Goal: Communication & Community: Answer question/provide support

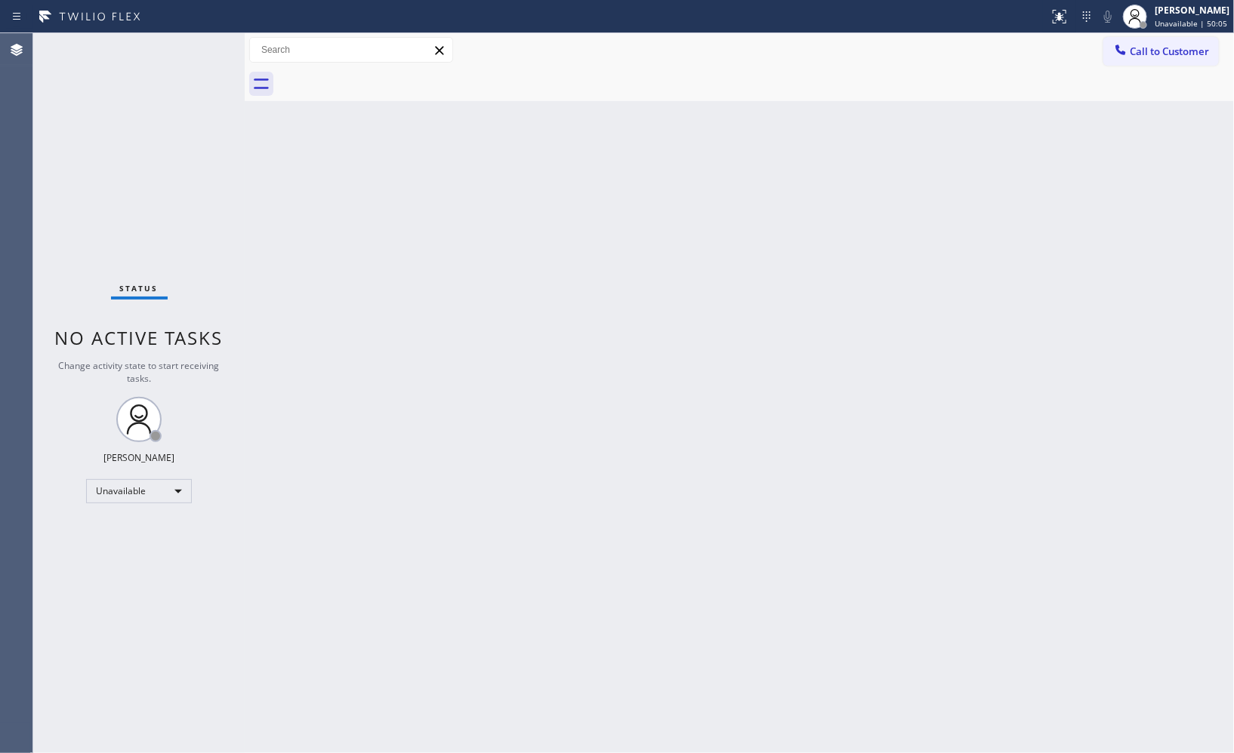
click at [719, 258] on div "Back to Dashboard Change Sender ID Customers Technicians Select a contact Outbo…" at bounding box center [739, 393] width 989 height 720
drag, startPoint x: 1156, startPoint y: 48, endPoint x: 667, endPoint y: 125, distance: 495.1
click at [1155, 48] on span "Call to Customer" at bounding box center [1168, 52] width 79 height 14
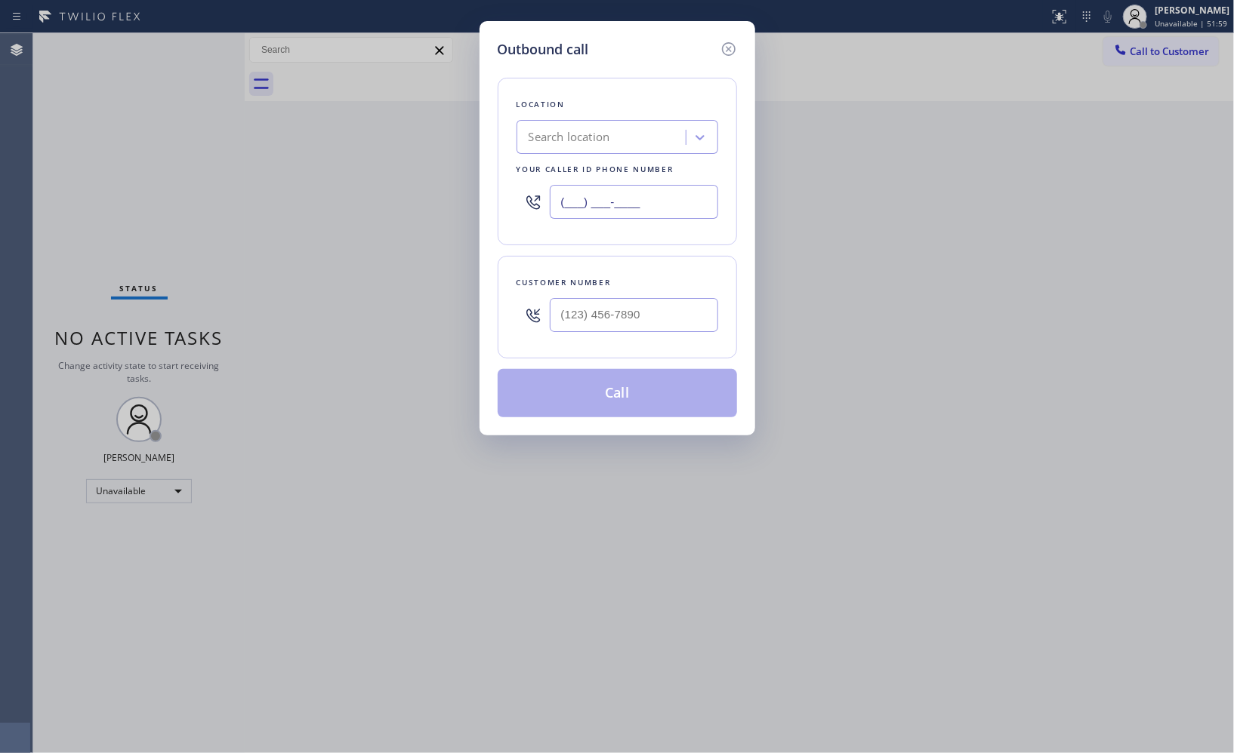
drag, startPoint x: 595, startPoint y: 191, endPoint x: 465, endPoint y: 134, distance: 142.0
click at [473, 149] on div "Outbound call Location Search location Your caller id phone number (___) ___-__…" at bounding box center [617, 376] width 1234 height 753
paste input "855) 400-0085"
type input "[PHONE_NUMBER]"
drag, startPoint x: 691, startPoint y: 311, endPoint x: 522, endPoint y: 300, distance: 170.2
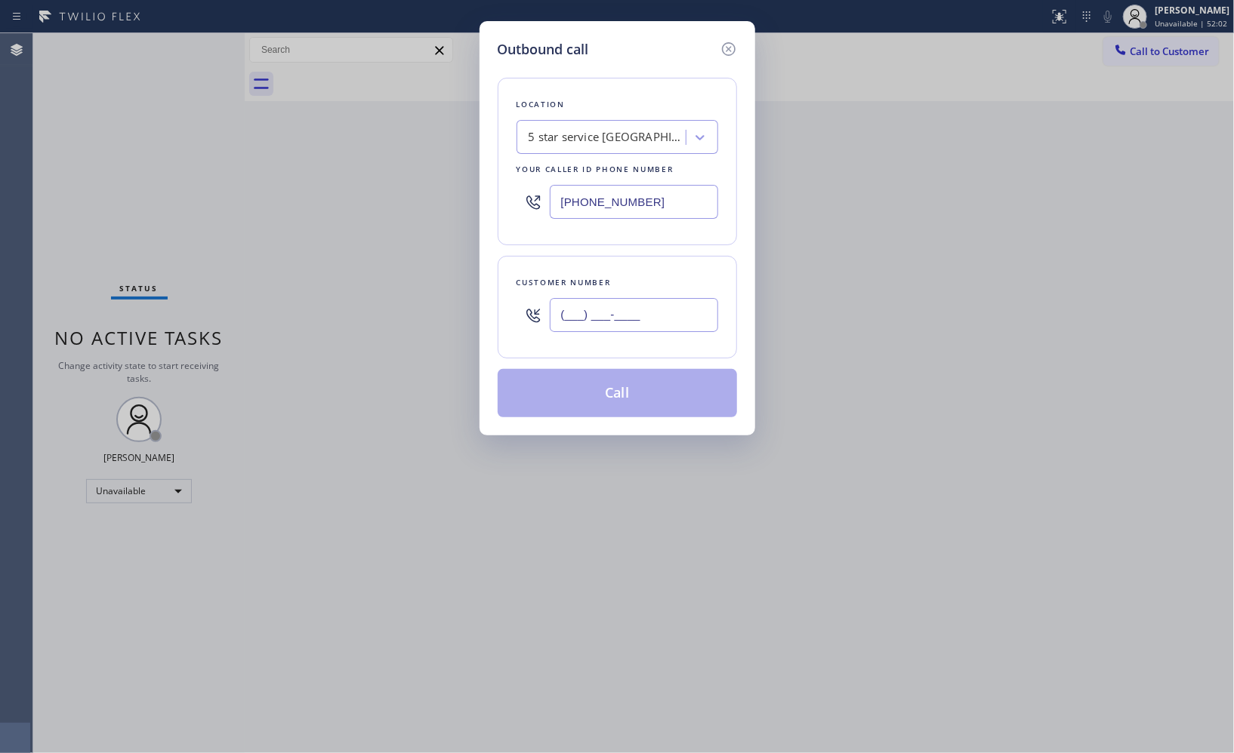
click at [523, 302] on div "(___) ___-____" at bounding box center [617, 315] width 202 height 49
paste input "747) 244-9748"
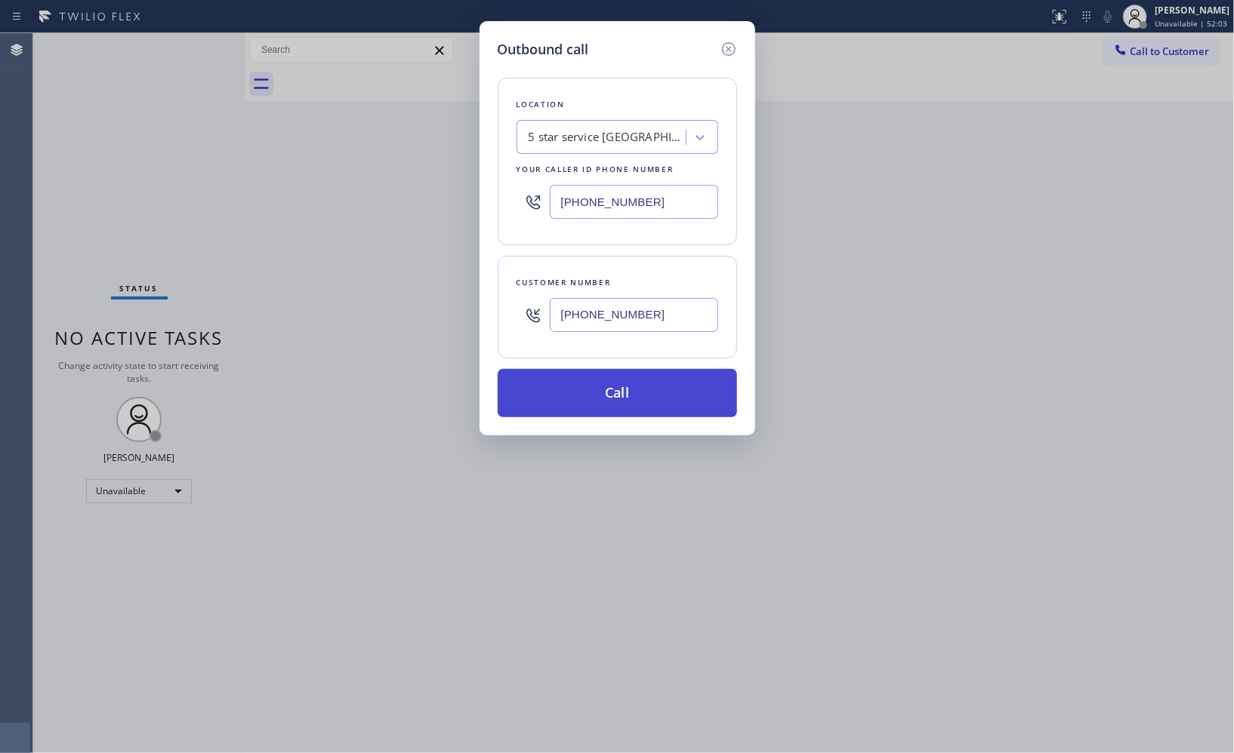
type input "[PHONE_NUMBER]"
click at [660, 386] on button "Call" at bounding box center [616, 393] width 239 height 48
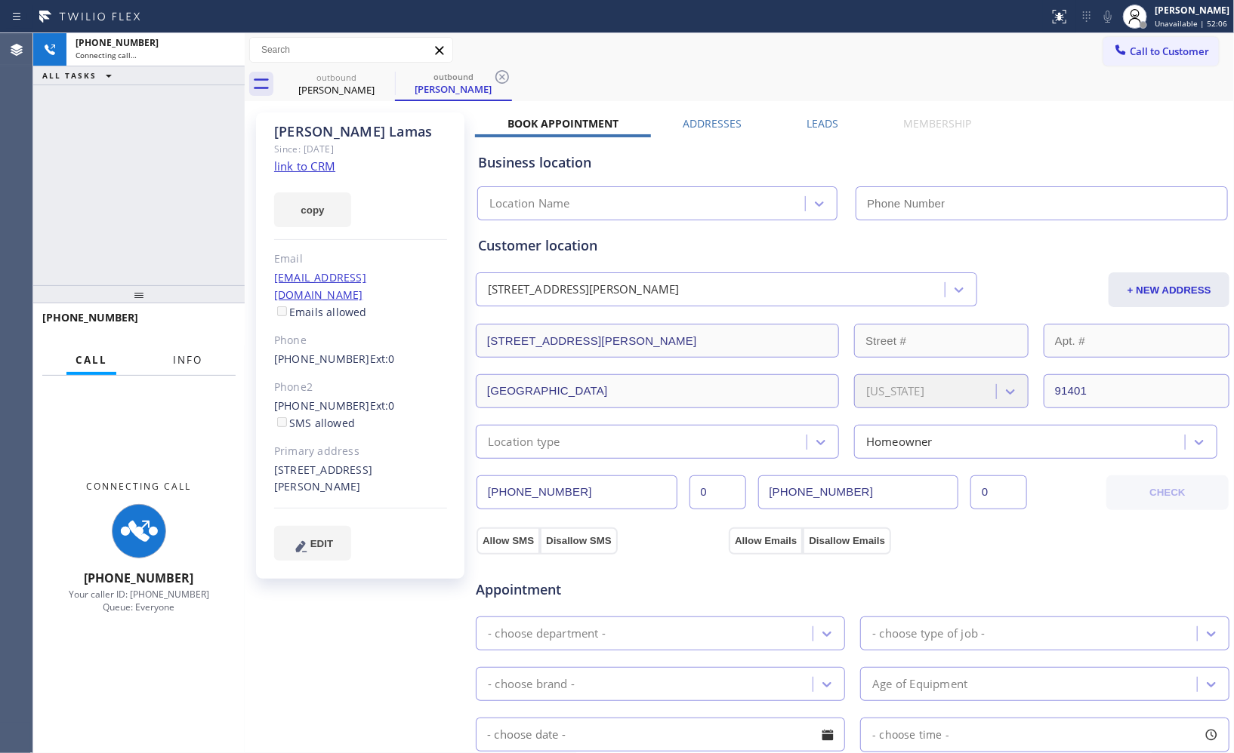
click at [195, 350] on button "Info" at bounding box center [188, 360] width 48 height 29
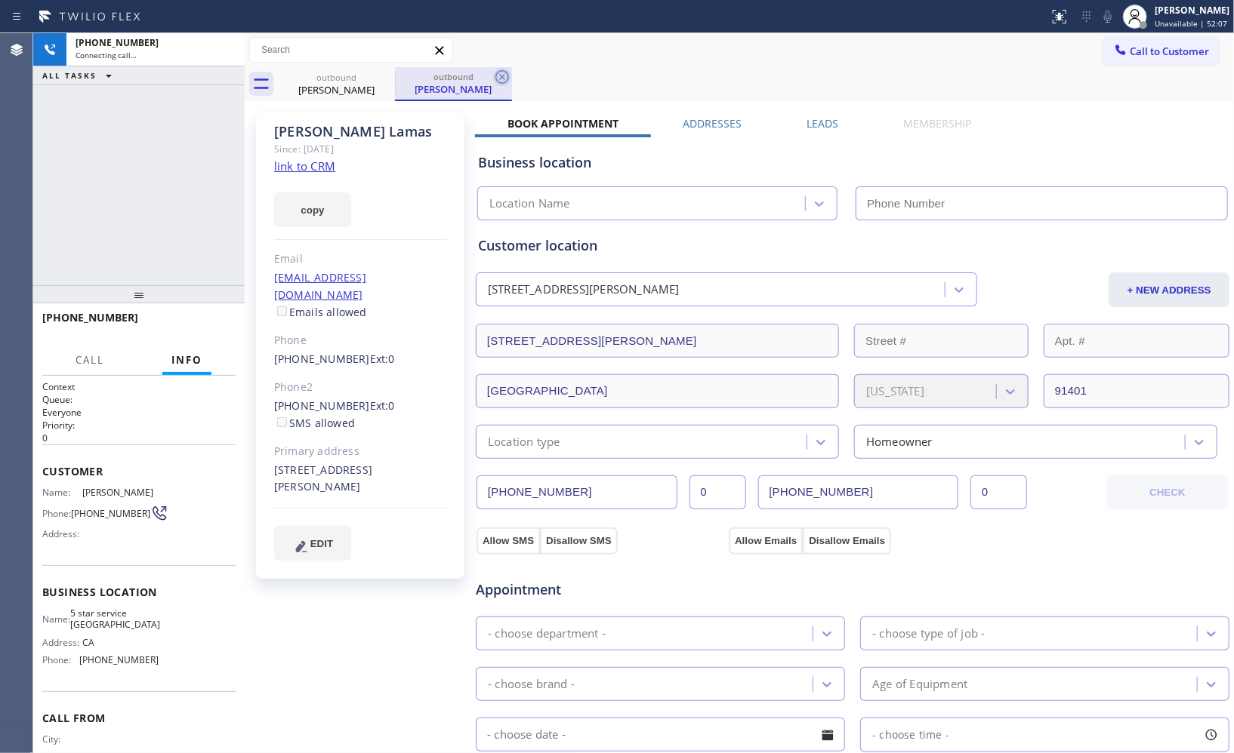
click at [500, 78] on icon at bounding box center [502, 77] width 18 height 18
type input "[PHONE_NUMBER]"
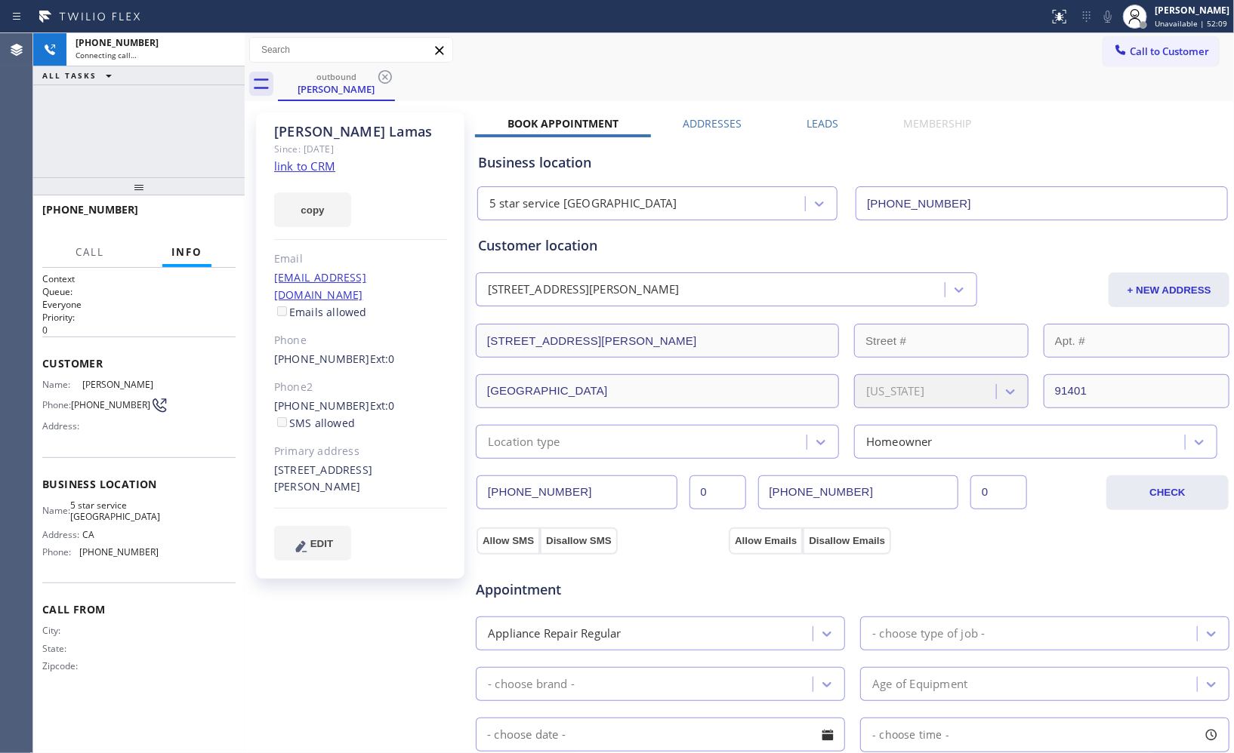
drag, startPoint x: 149, startPoint y: 302, endPoint x: 183, endPoint y: 122, distance: 182.8
click at [183, 122] on div "+17472449748 Connecting call… ALL TASKS ALL TASKS ACTIVE TASKS TASKS IN WRAP UP…" at bounding box center [138, 393] width 211 height 720
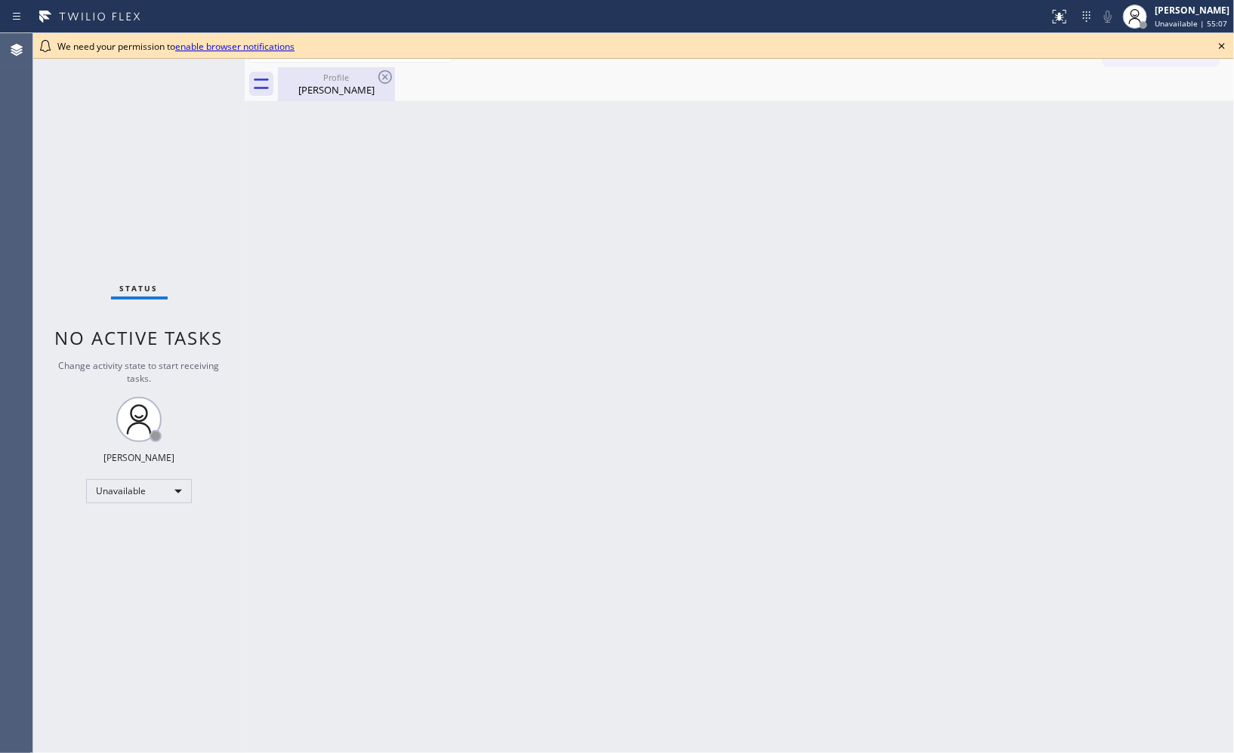
click at [350, 75] on div "Profile" at bounding box center [336, 77] width 114 height 11
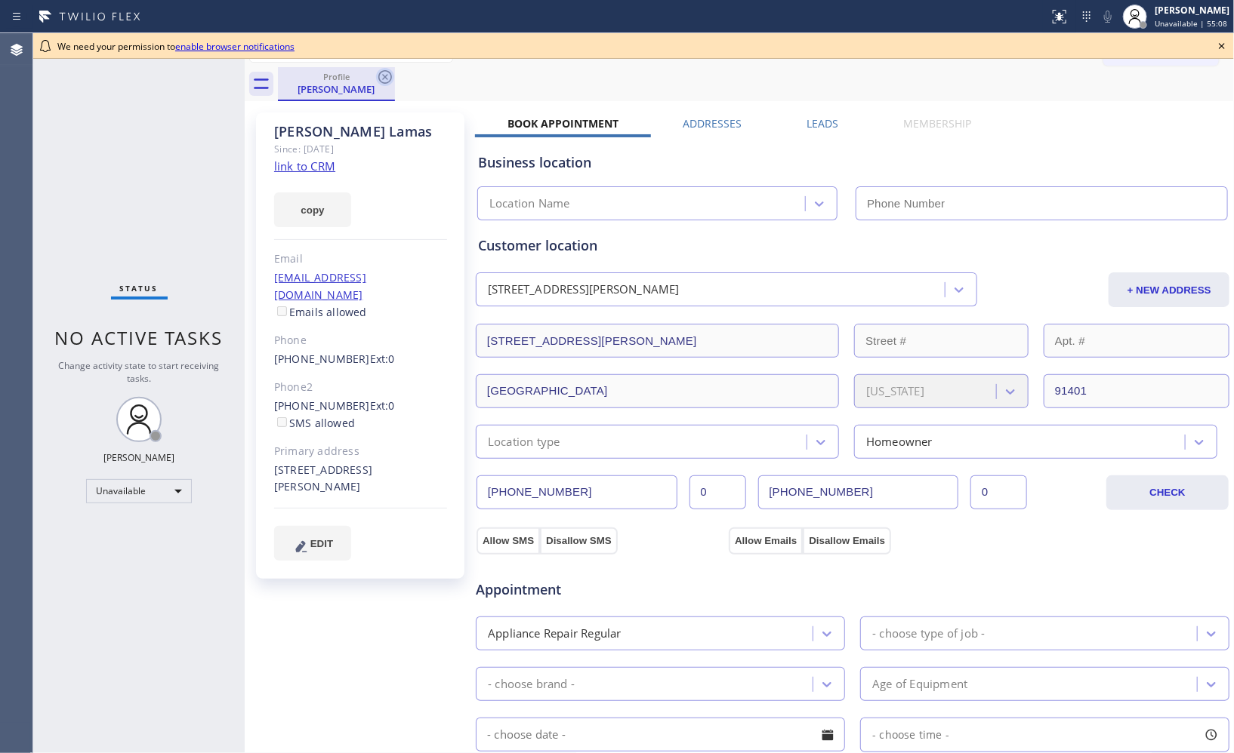
click at [382, 76] on icon at bounding box center [385, 77] width 18 height 18
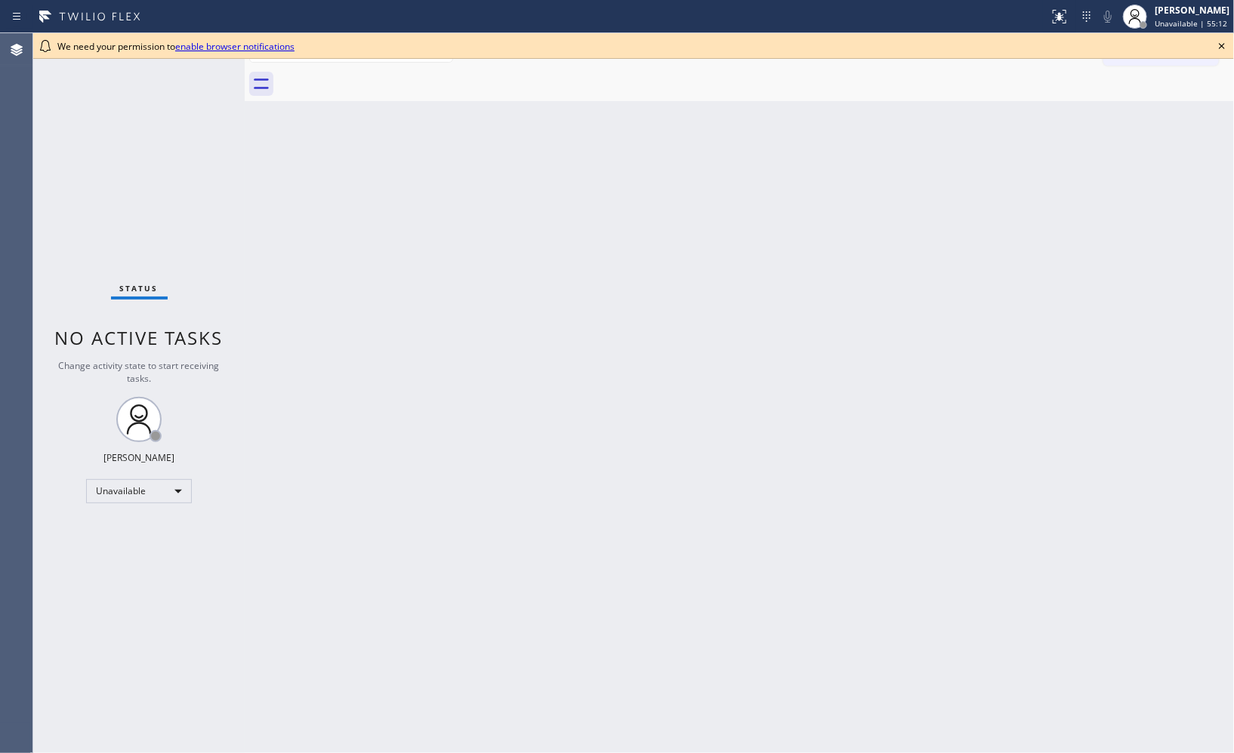
click at [1219, 44] on icon at bounding box center [1221, 46] width 6 height 6
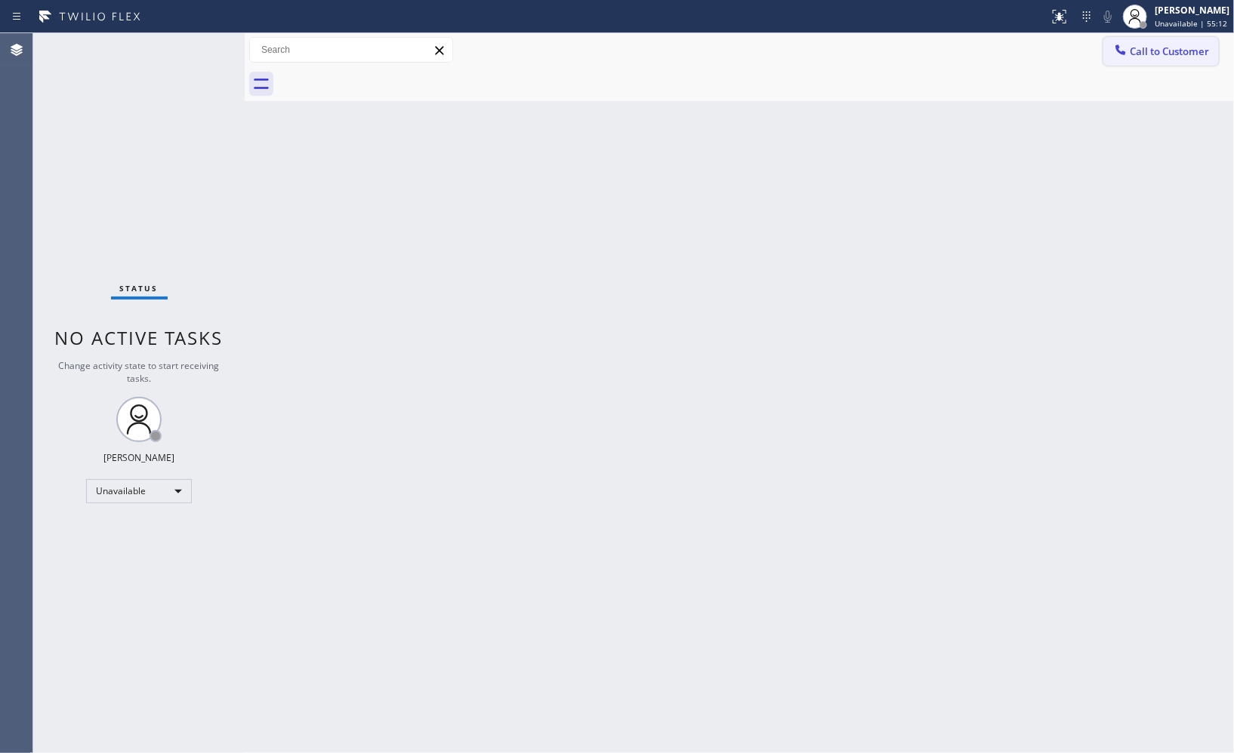
click at [1180, 56] on span "Call to Customer" at bounding box center [1168, 52] width 79 height 14
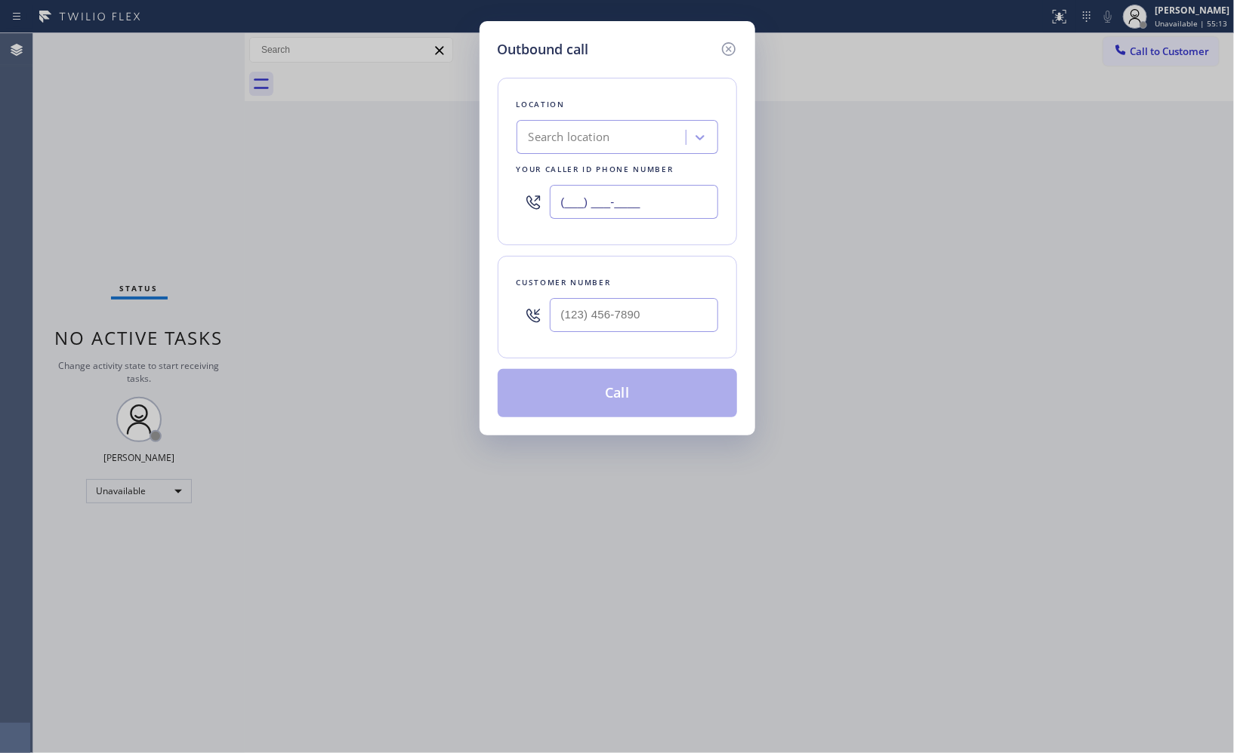
drag, startPoint x: 704, startPoint y: 199, endPoint x: 477, endPoint y: 194, distance: 226.5
click at [479, 194] on div "Outbound call Location Search location Your caller id phone number (___) ___-__…" at bounding box center [617, 228] width 276 height 414
paste input "855) 400-0085"
type input "[PHONE_NUMBER]"
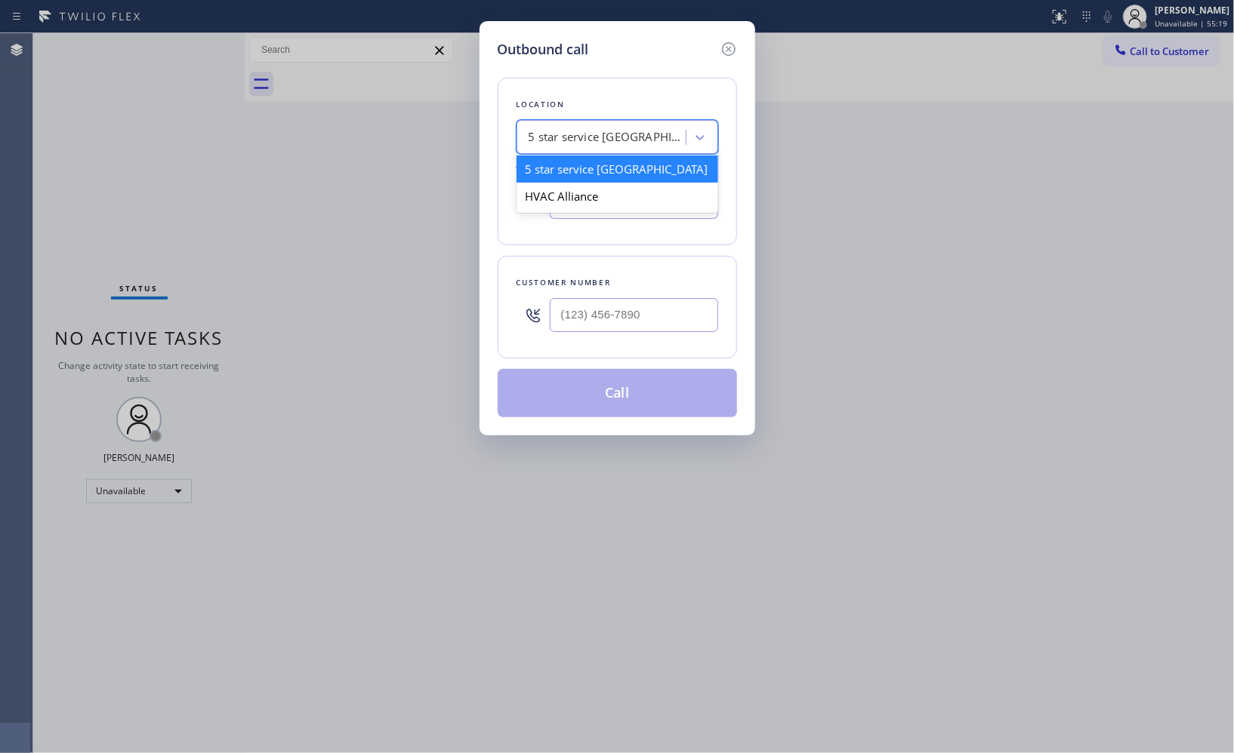
click at [605, 129] on div "5 star service [GEOGRAPHIC_DATA]" at bounding box center [607, 137] width 159 height 17
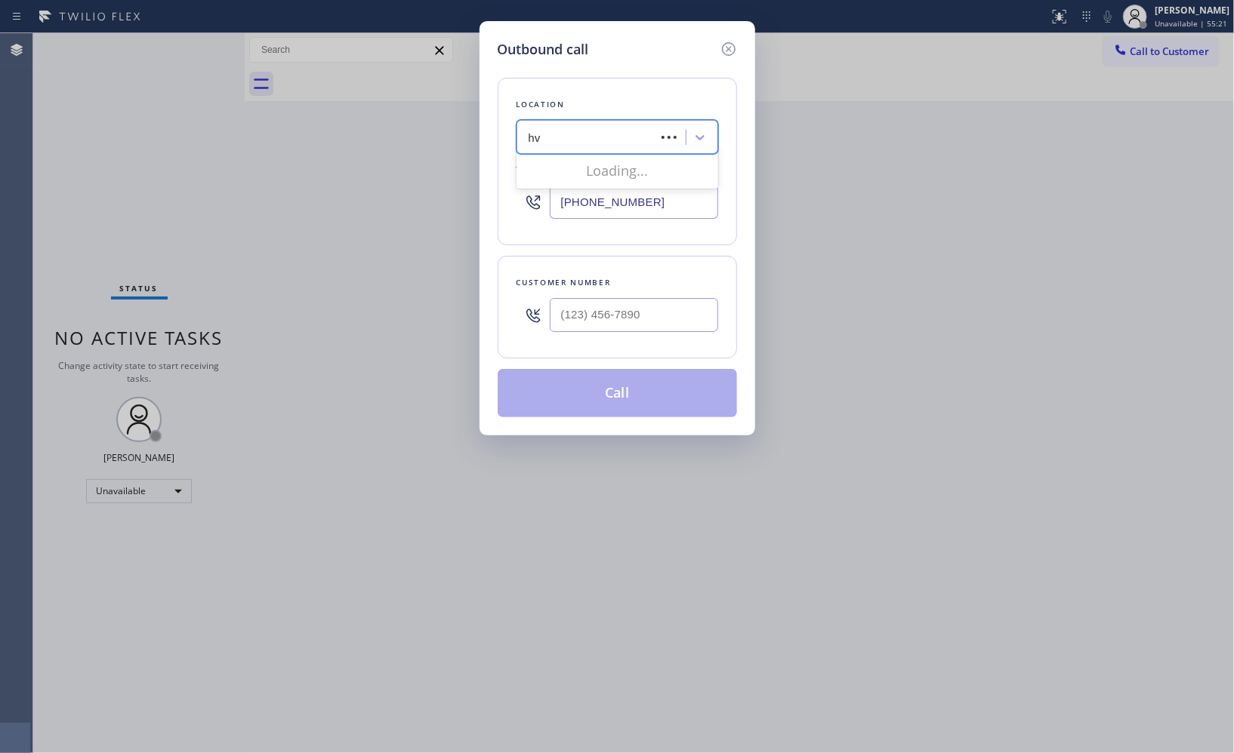
type input "h"
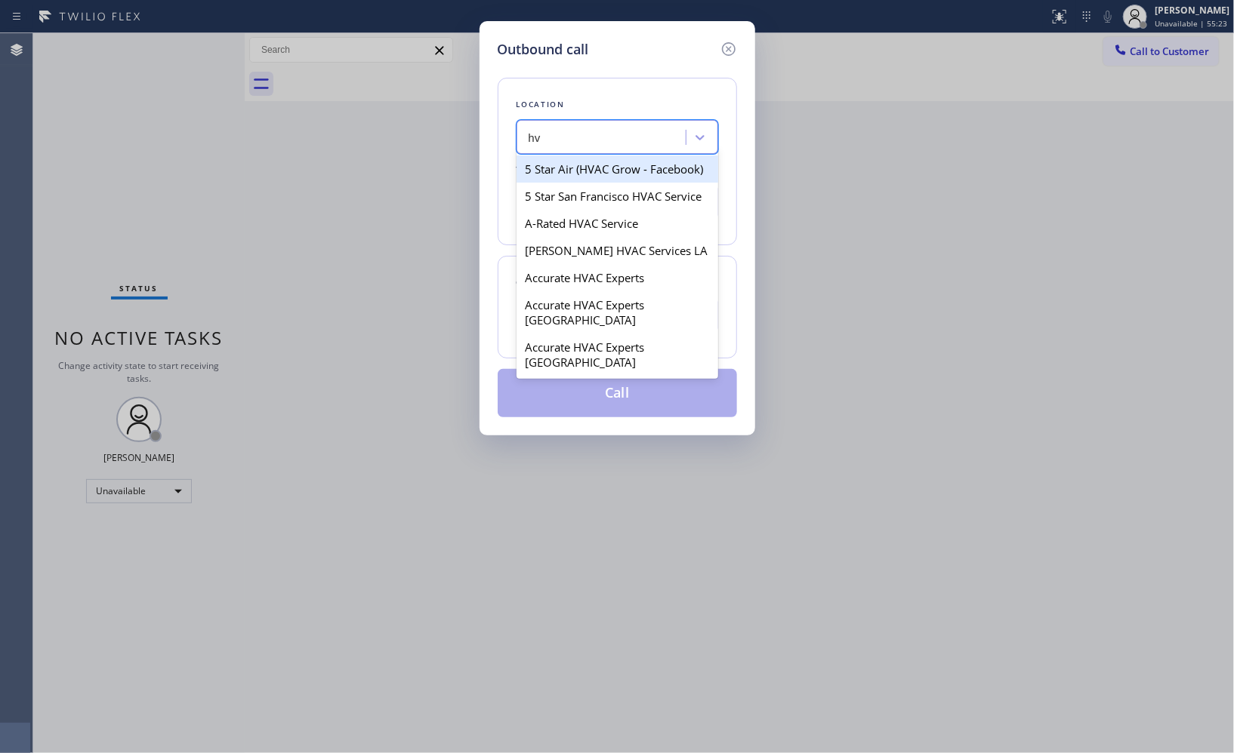
type input "h"
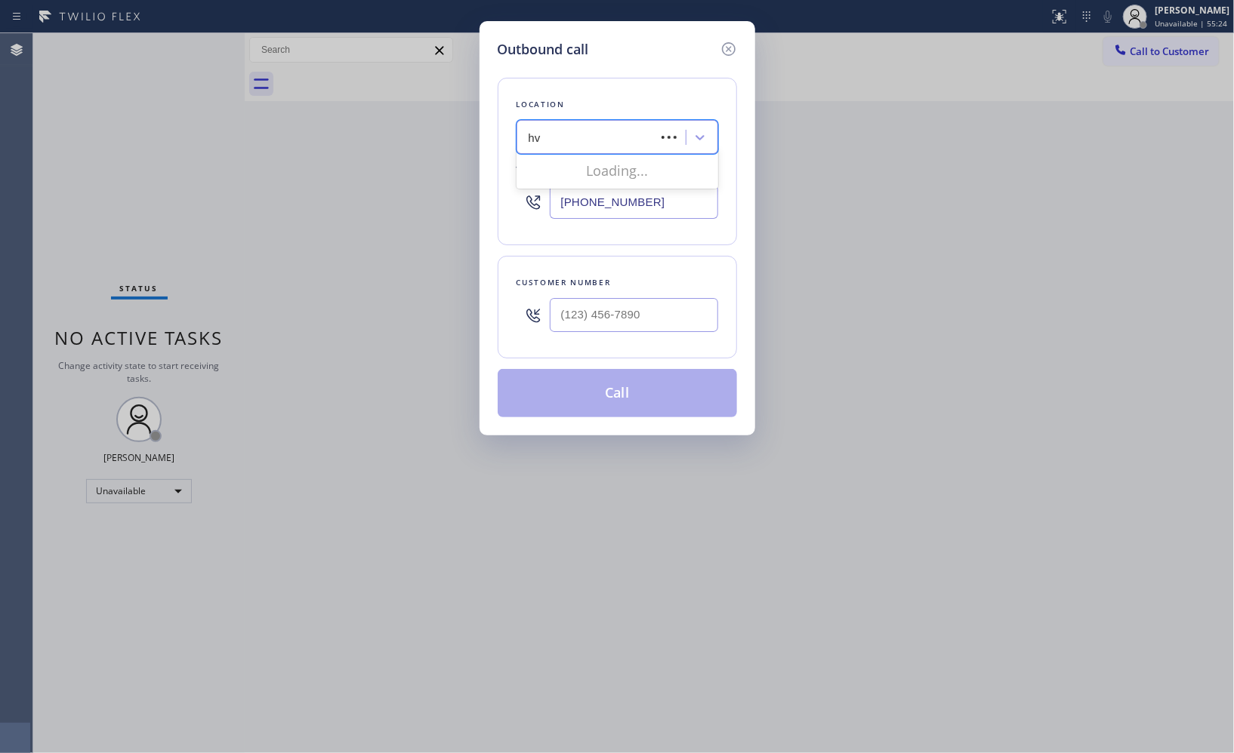
type input "h"
type input "HVAC ALLIANCE EXPERT"
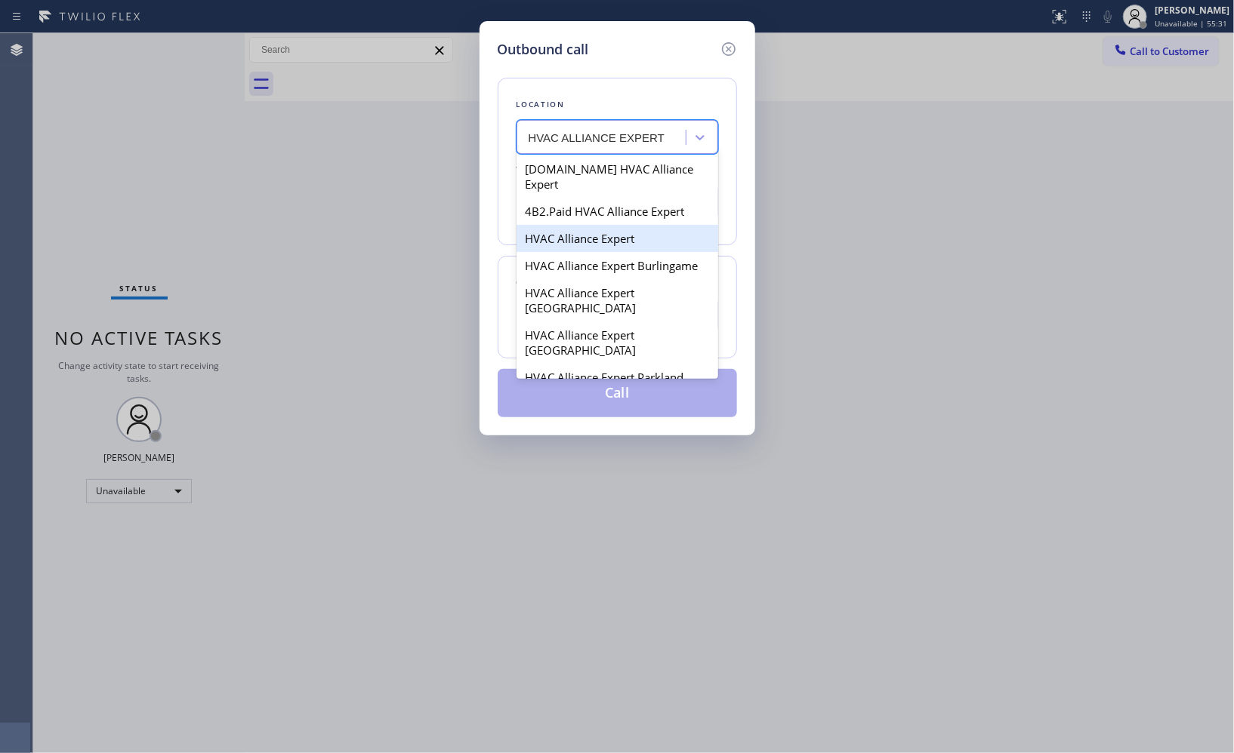
click at [598, 225] on div "HVAC Alliance Expert" at bounding box center [617, 238] width 202 height 27
type input "[PHONE_NUMBER]"
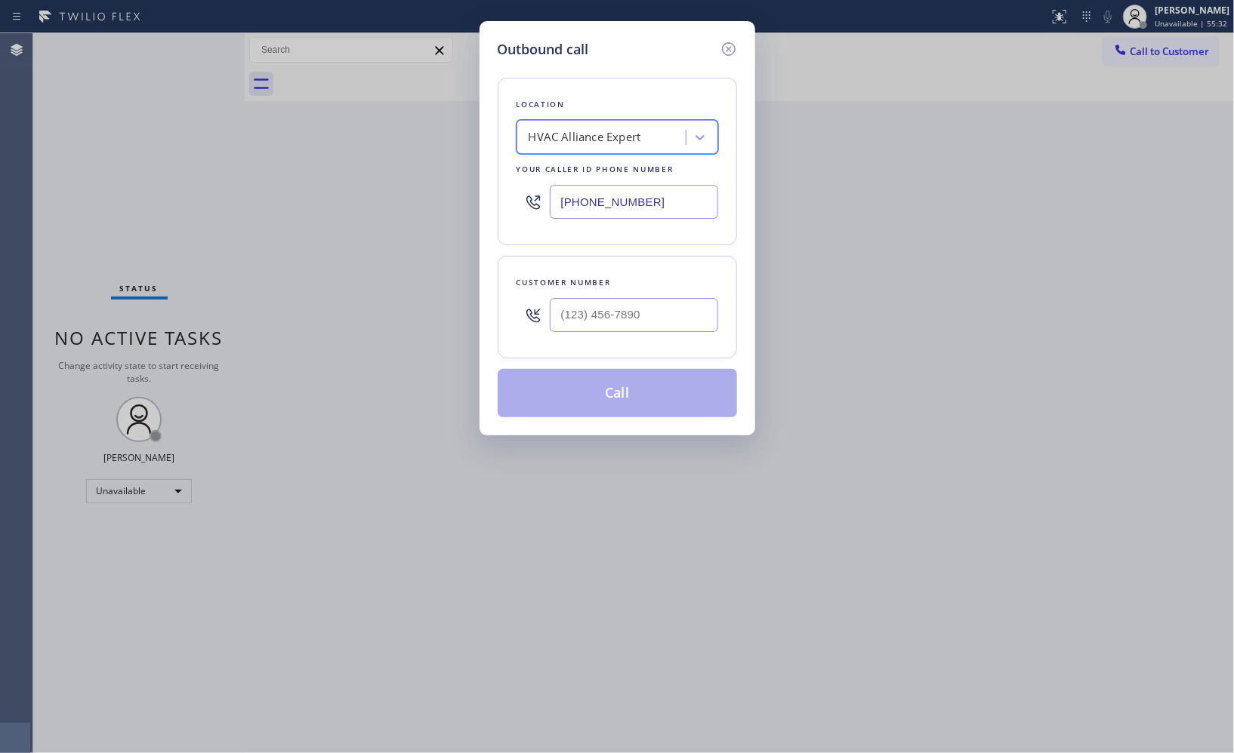
click at [599, 144] on div "HVAC Alliance Expert" at bounding box center [584, 137] width 112 height 17
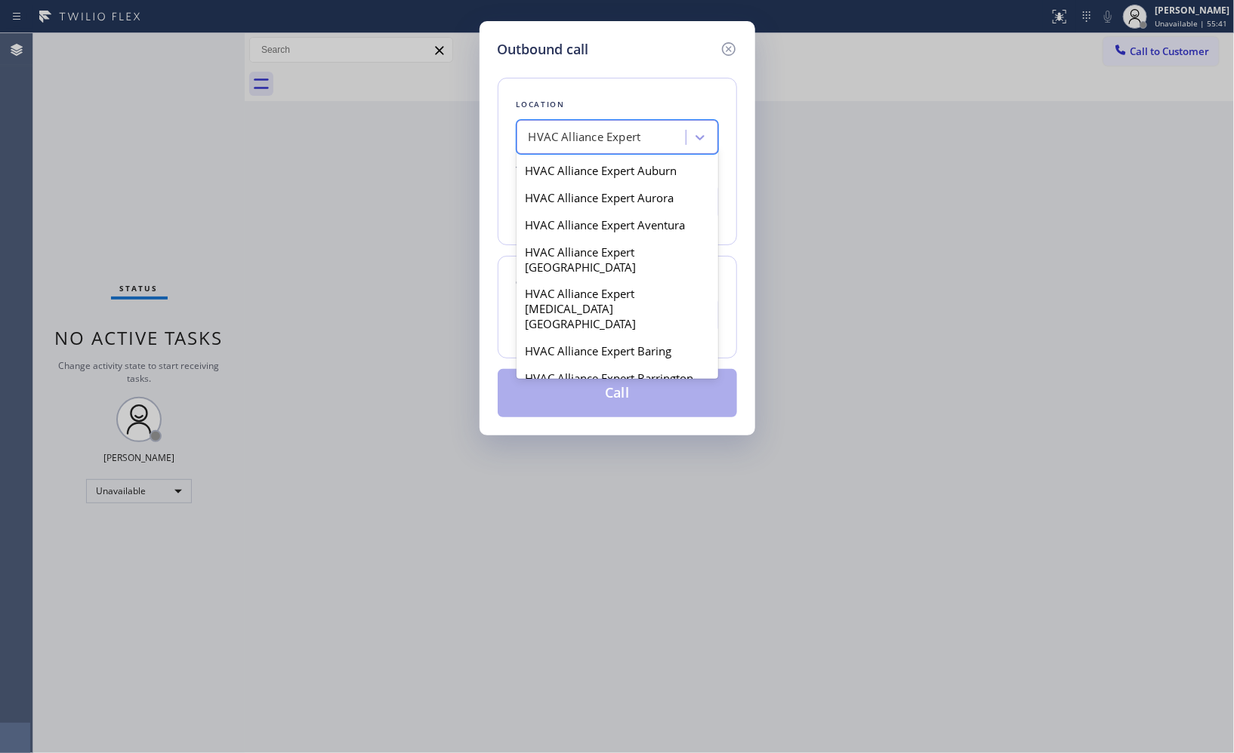
scroll to position [1425, 0]
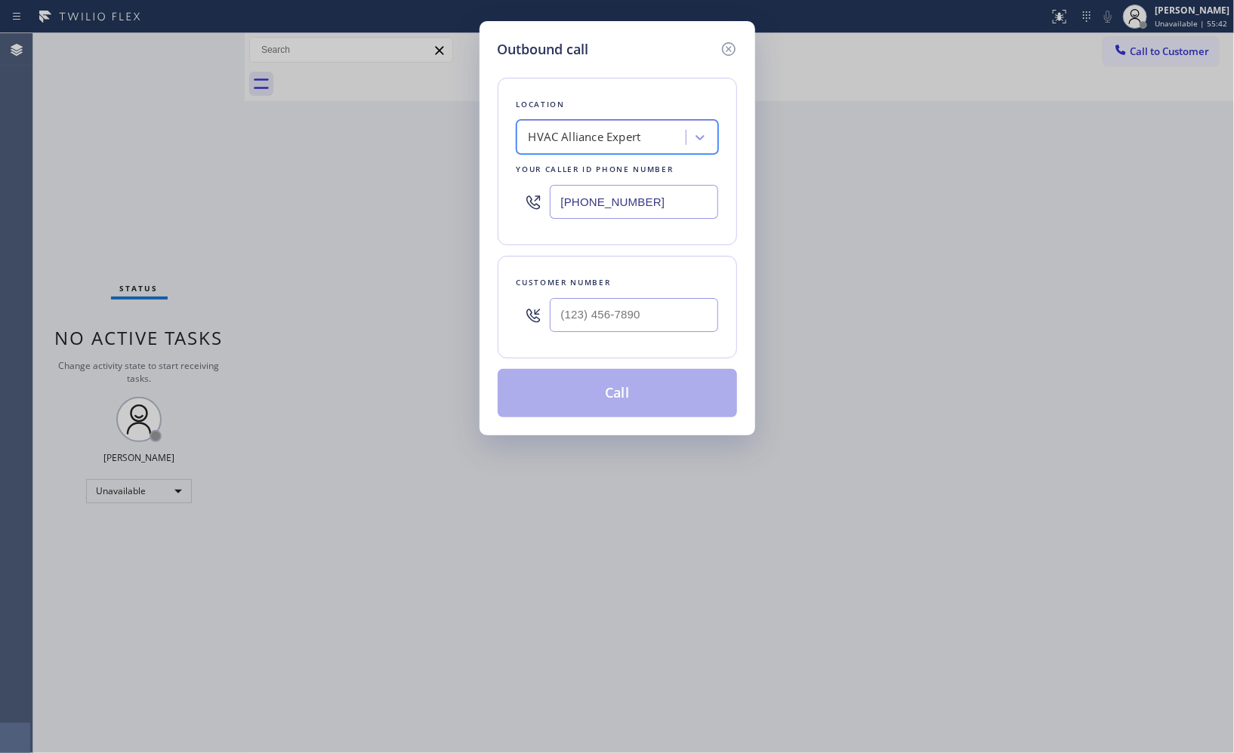
click at [647, 139] on div "HVAC Alliance Expert" at bounding box center [603, 138] width 165 height 26
click at [662, 133] on div "HVAC Alliance Expert" at bounding box center [603, 138] width 165 height 26
type input "hvac alliance expert los an"
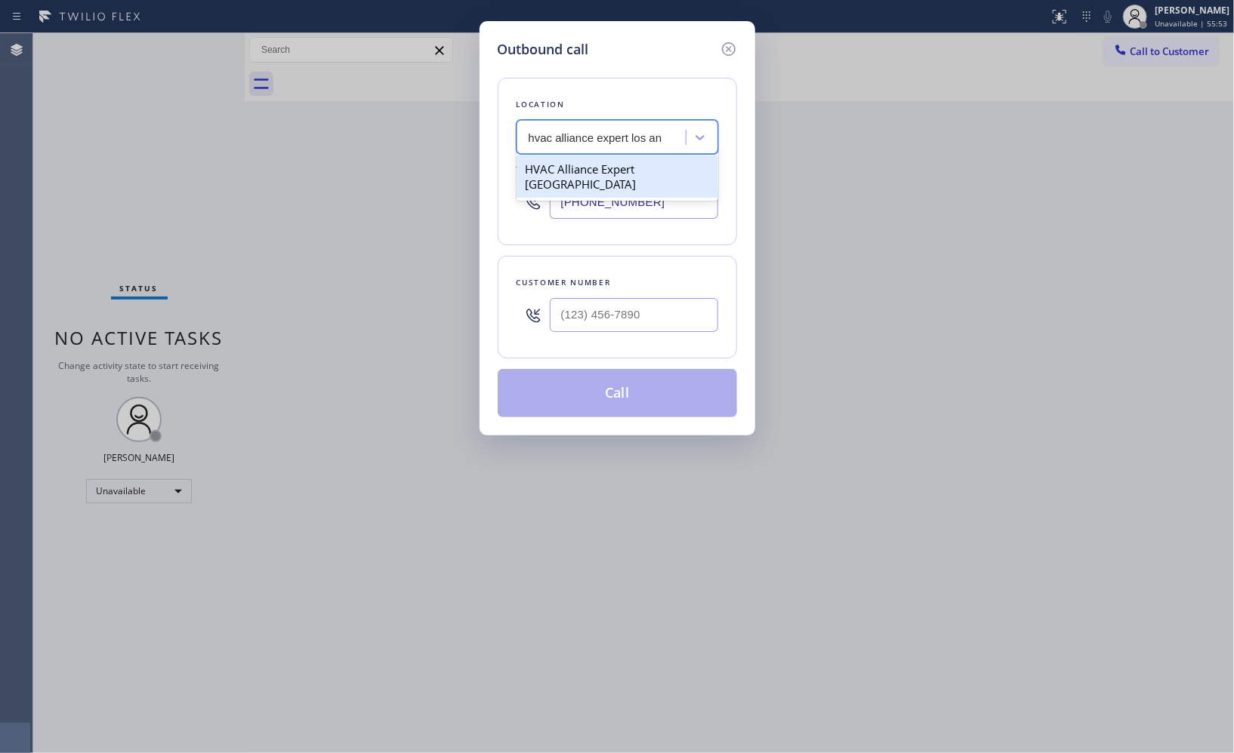
click at [593, 167] on div "HVAC Alliance Expert [GEOGRAPHIC_DATA]" at bounding box center [617, 177] width 202 height 42
type input "[PHONE_NUMBER]"
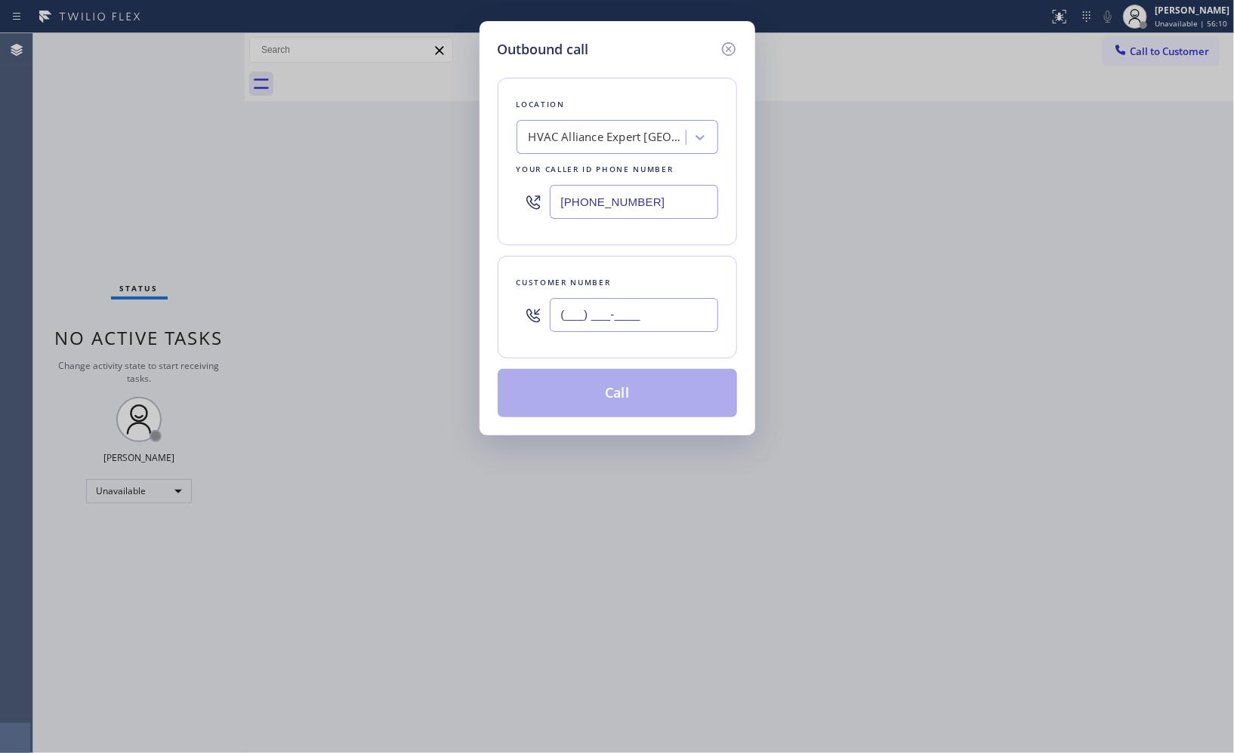
drag, startPoint x: 668, startPoint y: 312, endPoint x: 476, endPoint y: 252, distance: 200.8
click at [497, 307] on div "Customer number (___) ___-____" at bounding box center [616, 307] width 239 height 103
paste input "747) 244-9748"
type input "[PHONE_NUMBER]"
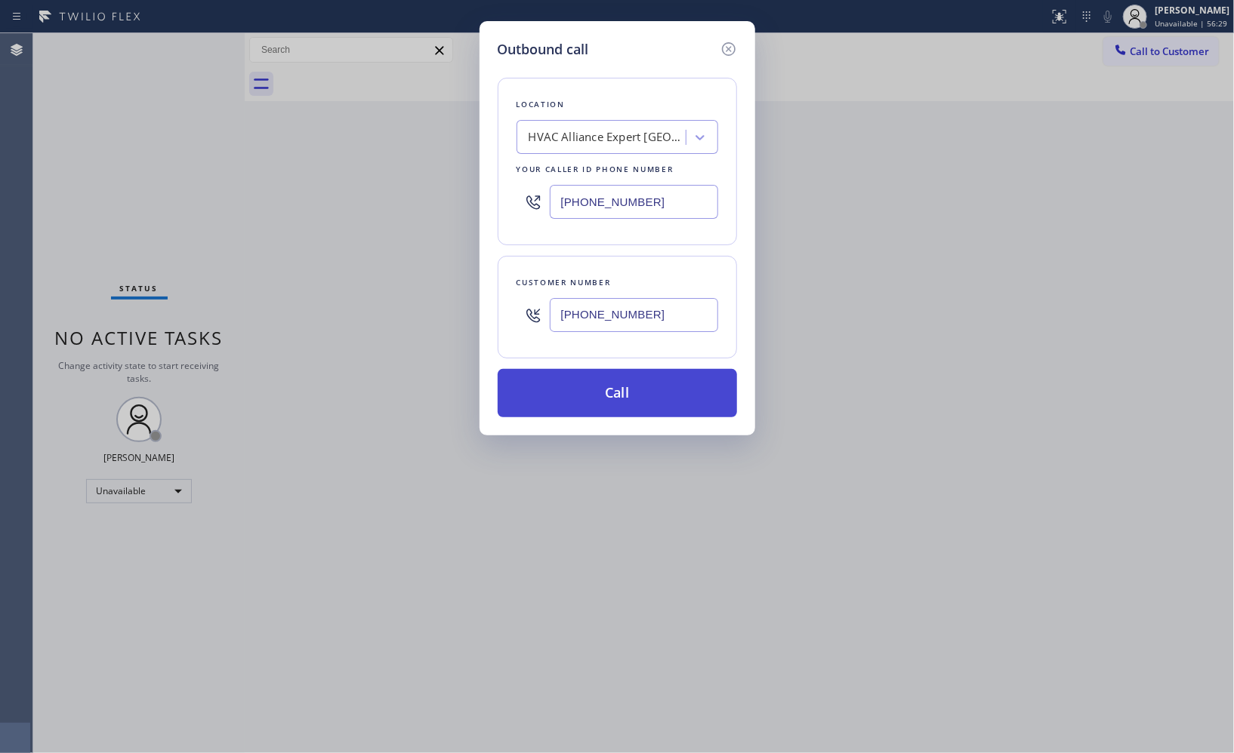
click at [630, 386] on button "Call" at bounding box center [616, 393] width 239 height 48
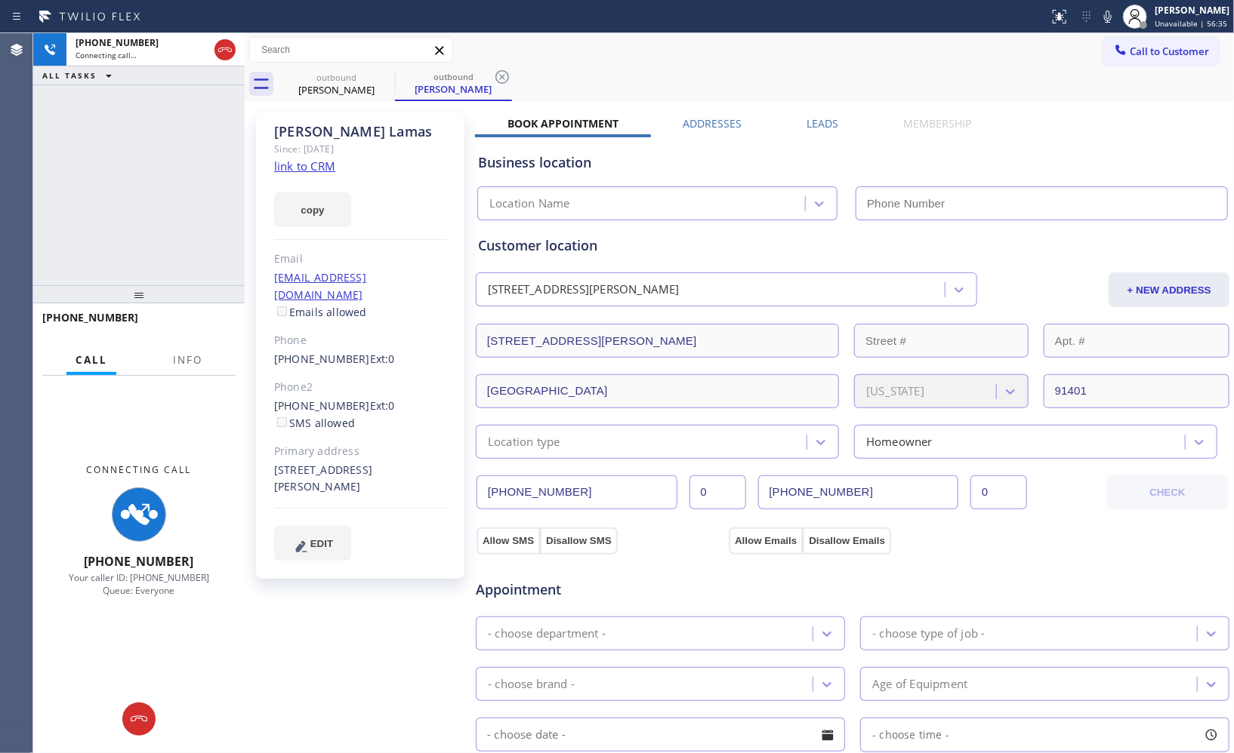
type input "[PHONE_NUMBER]"
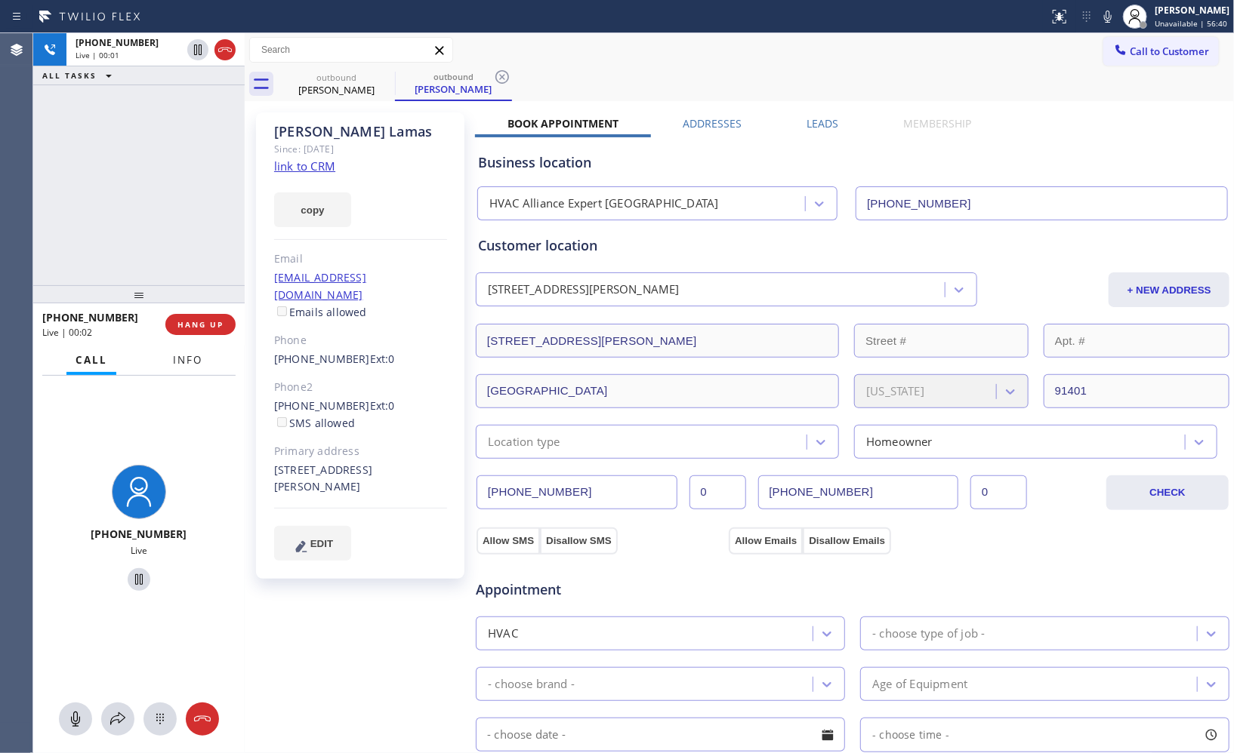
click at [179, 359] on span "Info" at bounding box center [187, 360] width 29 height 14
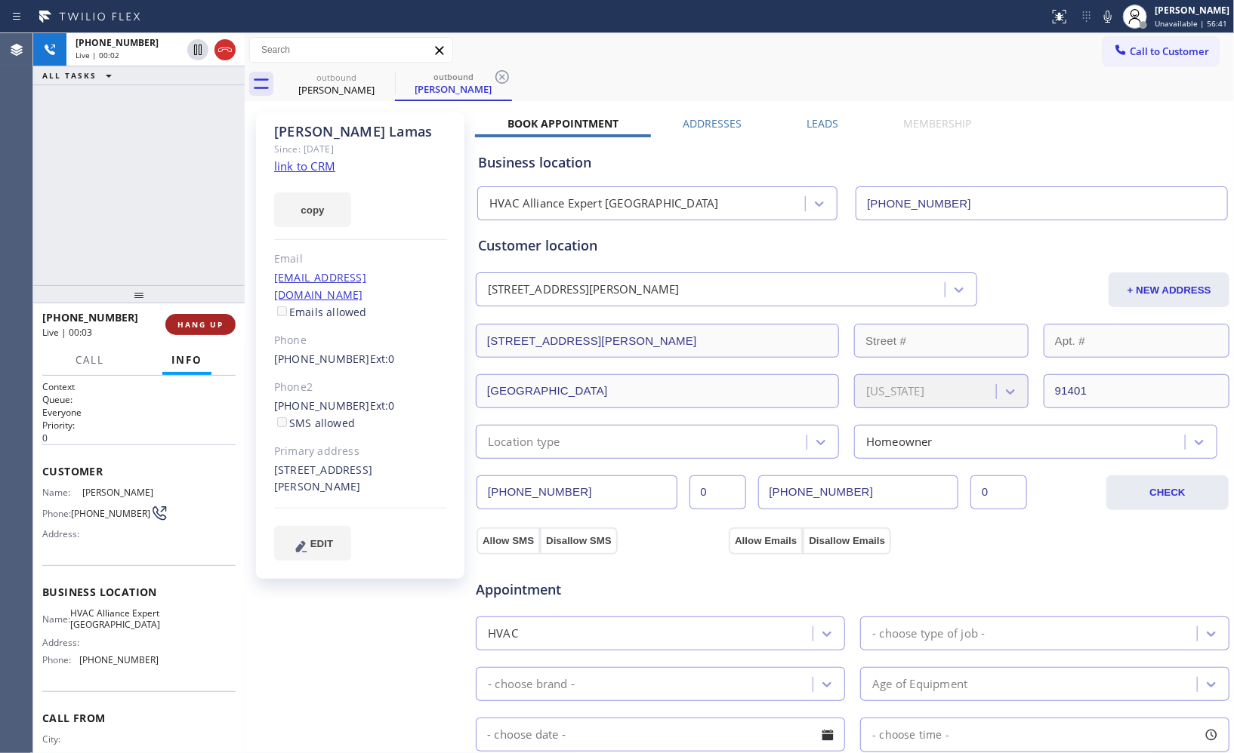
click at [205, 322] on span "HANG UP" at bounding box center [200, 324] width 46 height 11
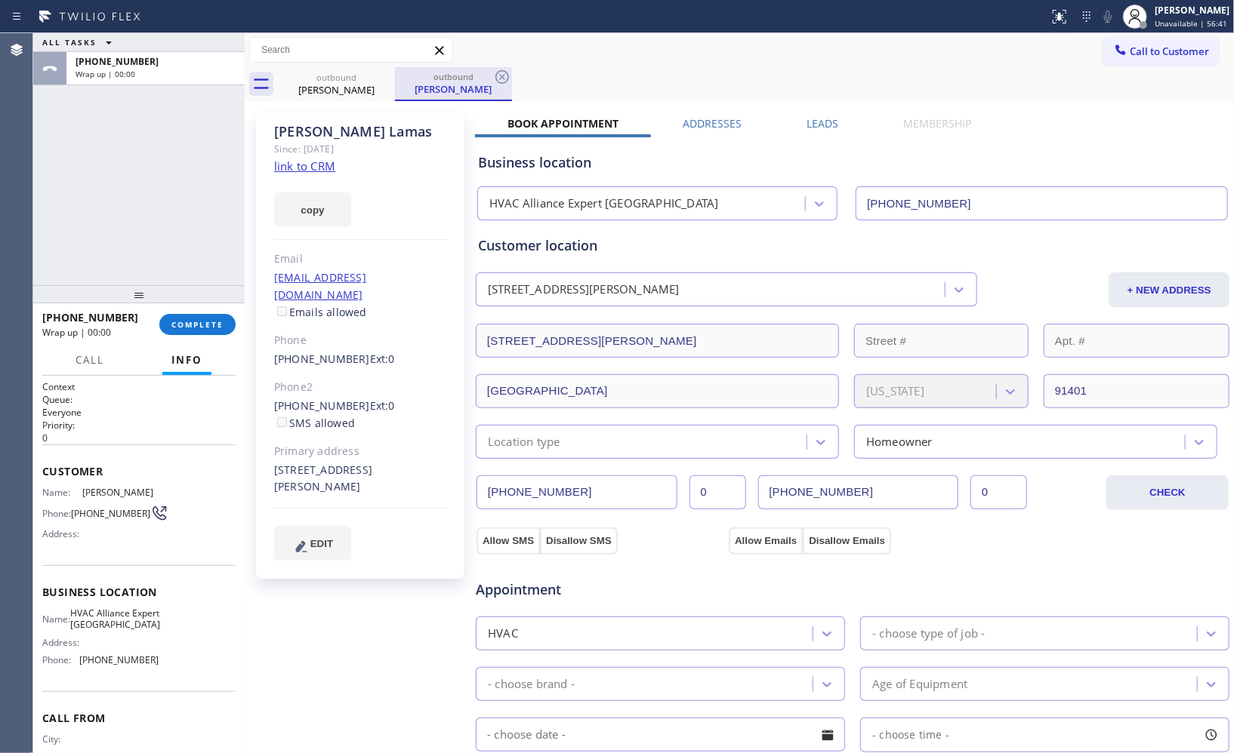
click at [511, 73] on div "outbound [PERSON_NAME]" at bounding box center [453, 84] width 117 height 34
click at [499, 76] on icon at bounding box center [502, 77] width 18 height 18
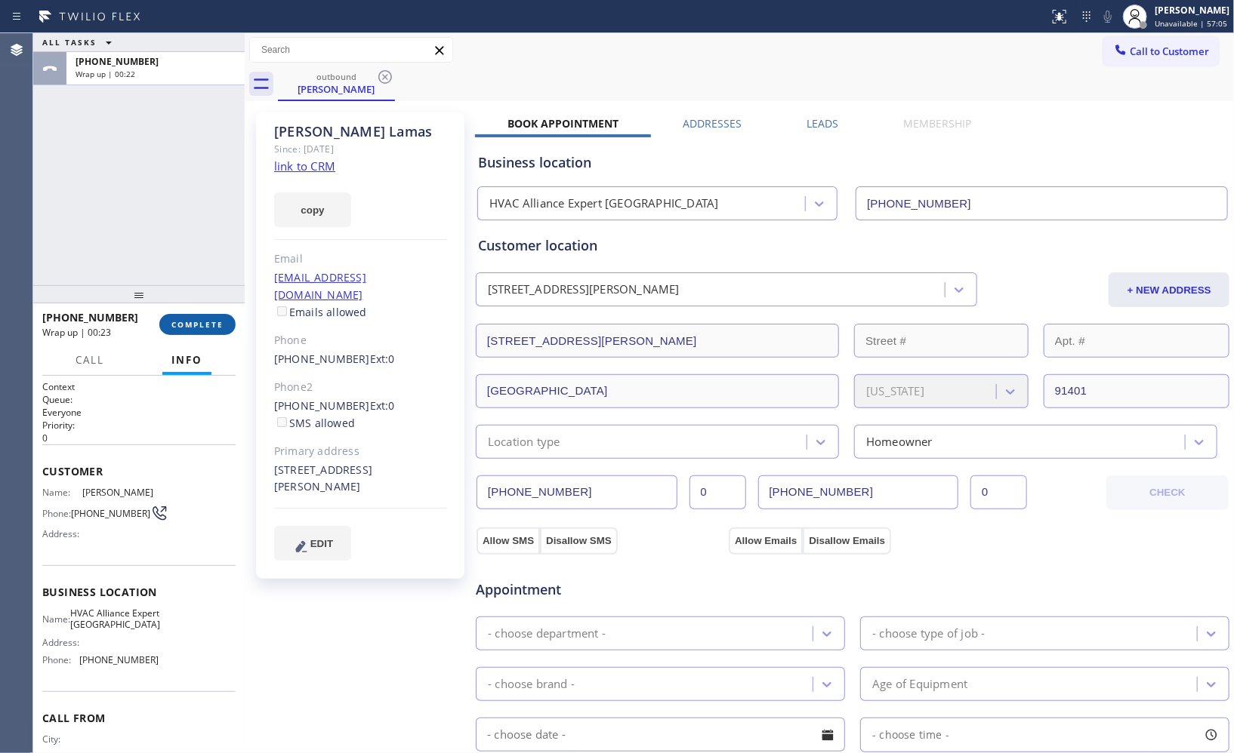
click at [223, 325] on button "COMPLETE" at bounding box center [197, 324] width 76 height 21
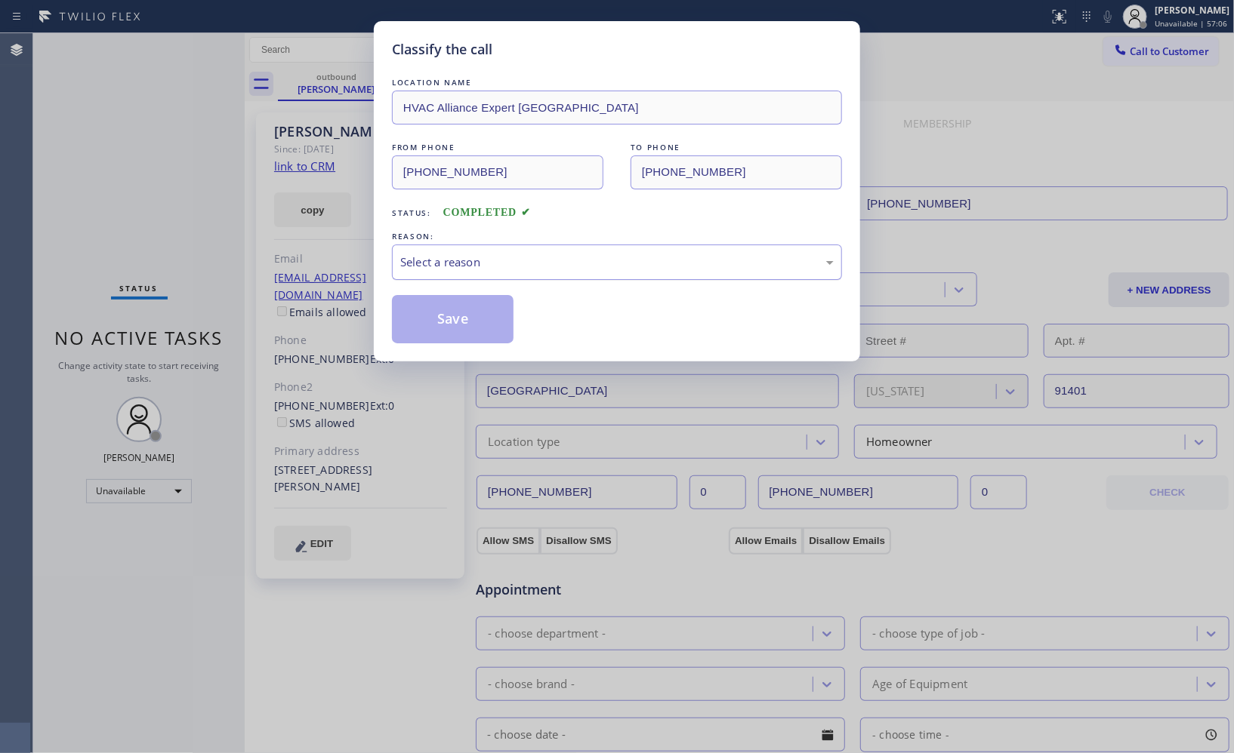
drag, startPoint x: 633, startPoint y: 276, endPoint x: 615, endPoint y: 276, distance: 17.4
click at [631, 276] on div "Select a reason" at bounding box center [617, 262] width 450 height 35
click at [432, 322] on button "Save" at bounding box center [453, 319] width 122 height 48
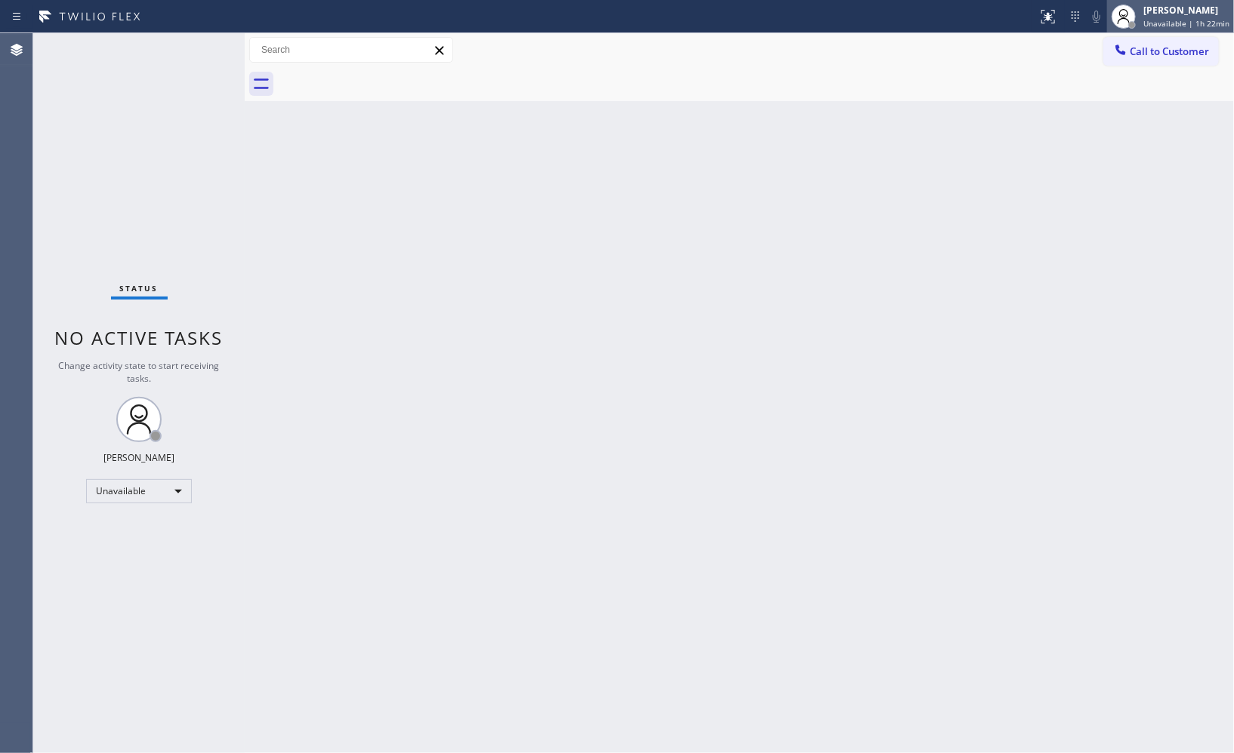
click at [1200, 14] on div "[PERSON_NAME]" at bounding box center [1186, 10] width 86 height 13
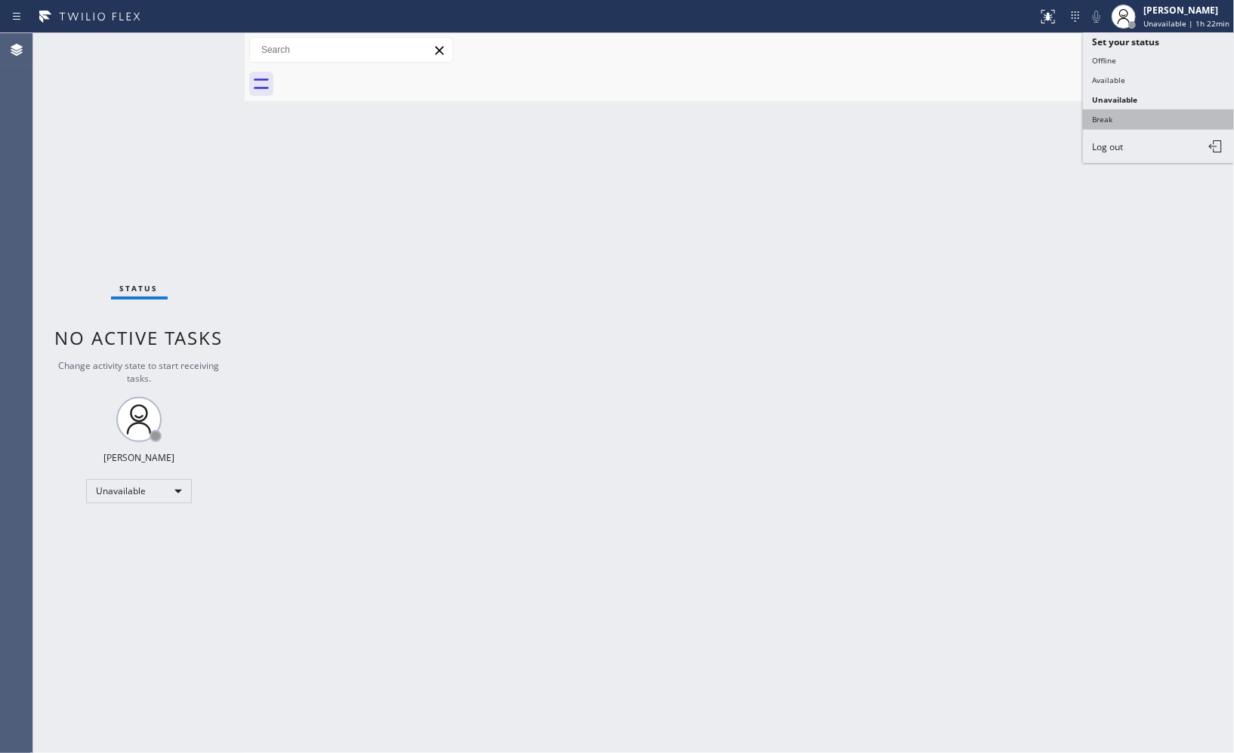
click at [1123, 122] on button "Break" at bounding box center [1158, 119] width 151 height 20
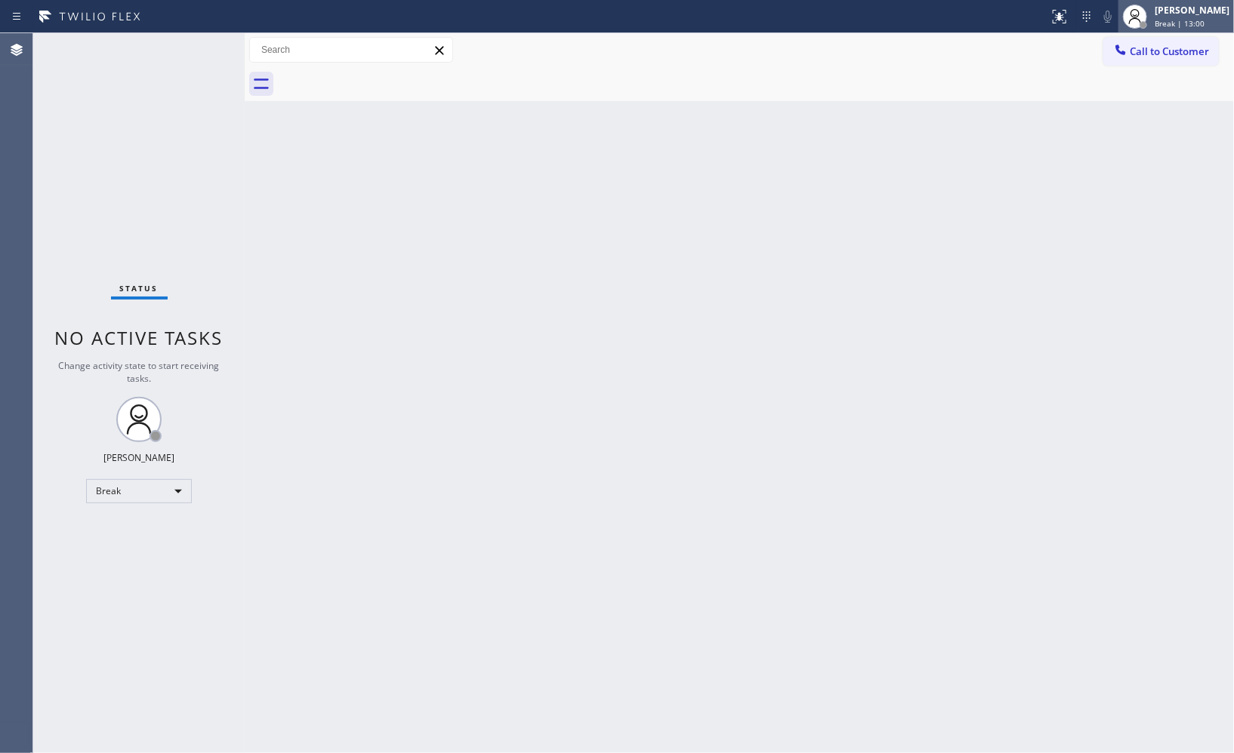
click at [1179, 25] on span "Break | 13:00" at bounding box center [1179, 23] width 50 height 11
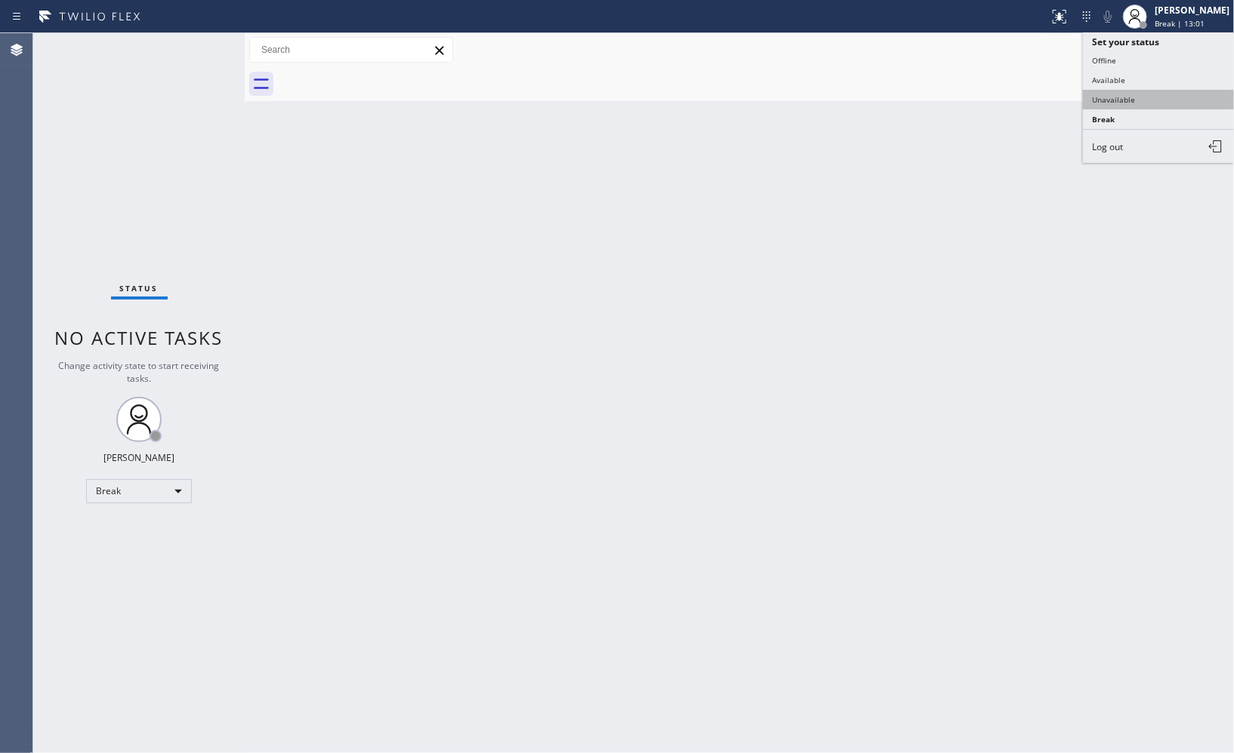
click at [1126, 109] on button "Unavailable" at bounding box center [1158, 100] width 151 height 20
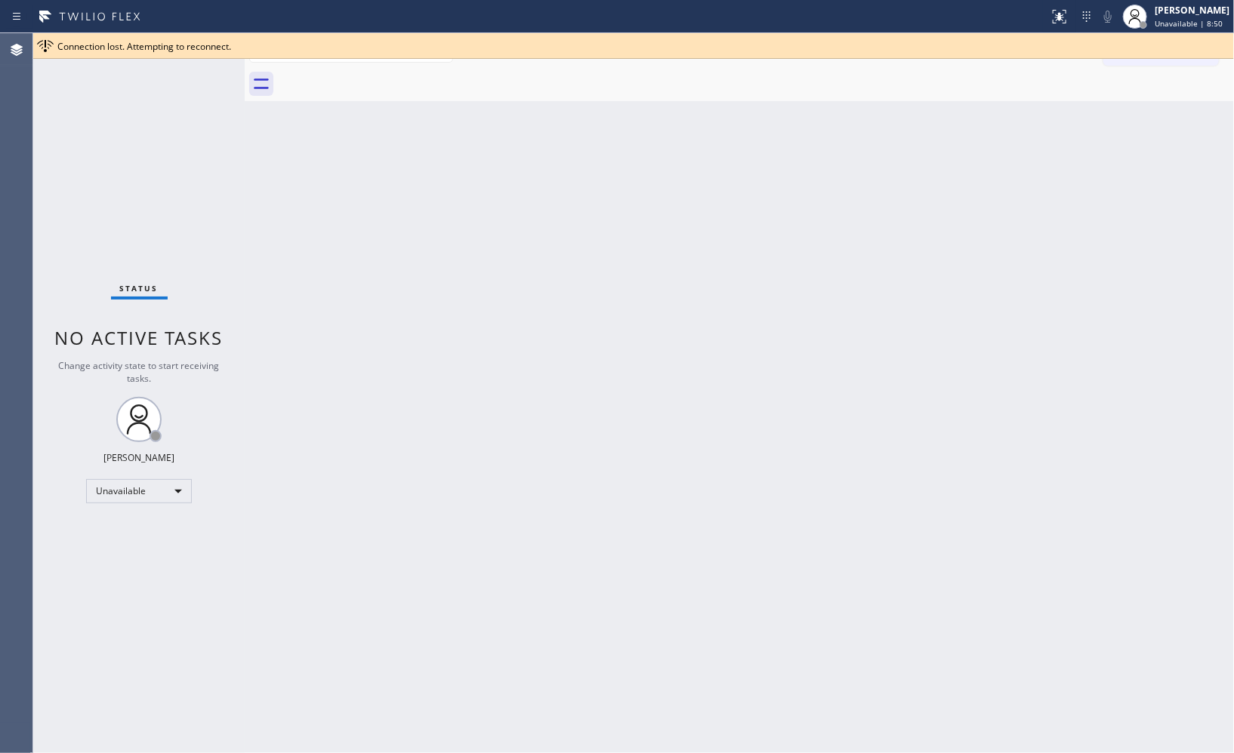
click at [1189, 34] on div "Connection lost. Attempting to reconnect." at bounding box center [633, 46] width 1200 height 26
click at [1190, 29] on div "[PERSON_NAME] Unavailable | 8:50" at bounding box center [1192, 16] width 82 height 26
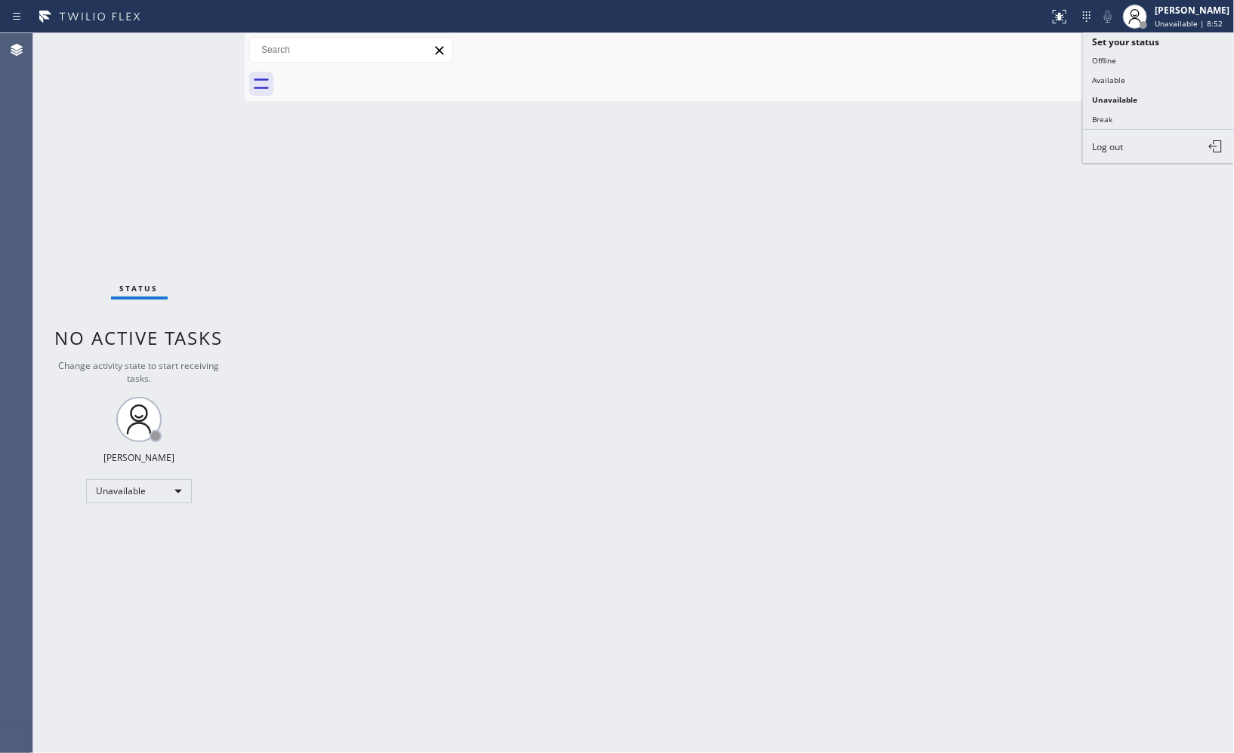
click at [873, 179] on div "Back to Dashboard Change Sender ID Customers Technicians Select a contact Outbo…" at bounding box center [739, 393] width 989 height 720
drag, startPoint x: 1148, startPoint y: 55, endPoint x: 841, endPoint y: 123, distance: 314.7
click at [1145, 54] on span "Call to Customer" at bounding box center [1168, 52] width 79 height 14
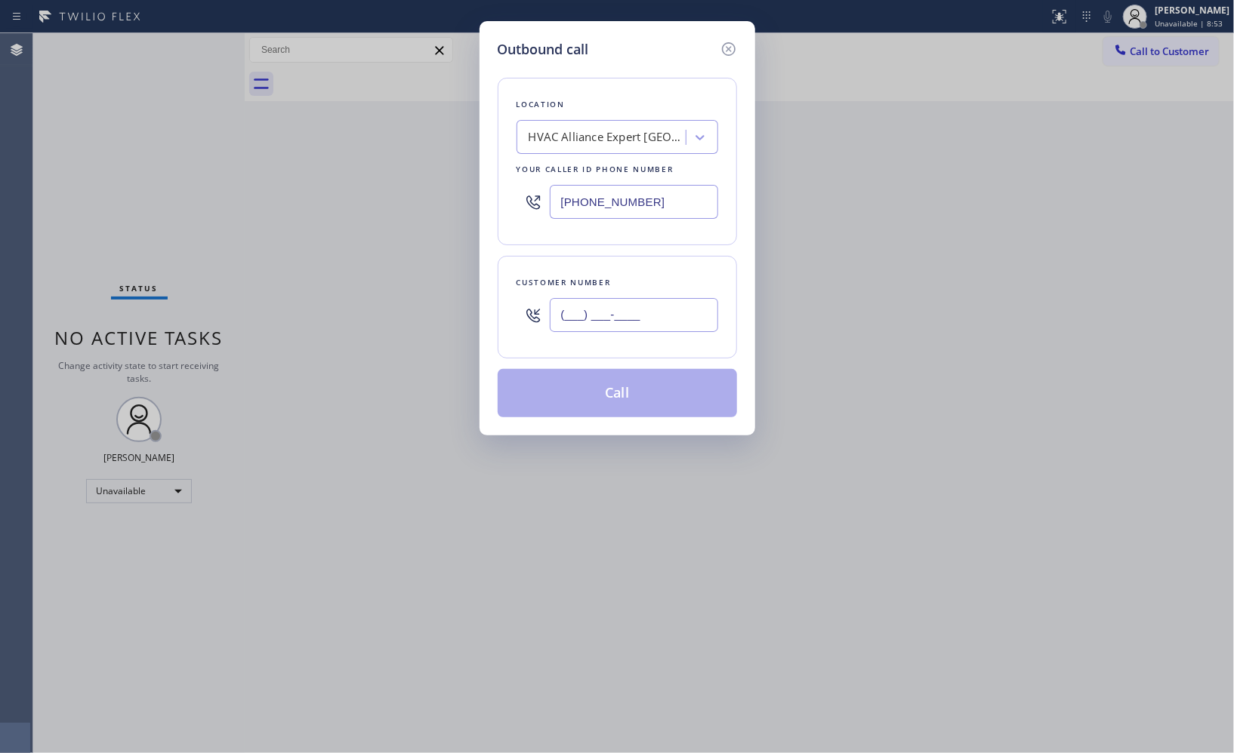
drag, startPoint x: 620, startPoint y: 305, endPoint x: 470, endPoint y: 250, distance: 160.0
click at [472, 251] on div "Outbound call Location HVAC Alliance Expert [GEOGRAPHIC_DATA] Your caller id ph…" at bounding box center [617, 376] width 1234 height 753
paste input "619) 883-9620"
type input "[PHONE_NUMBER]"
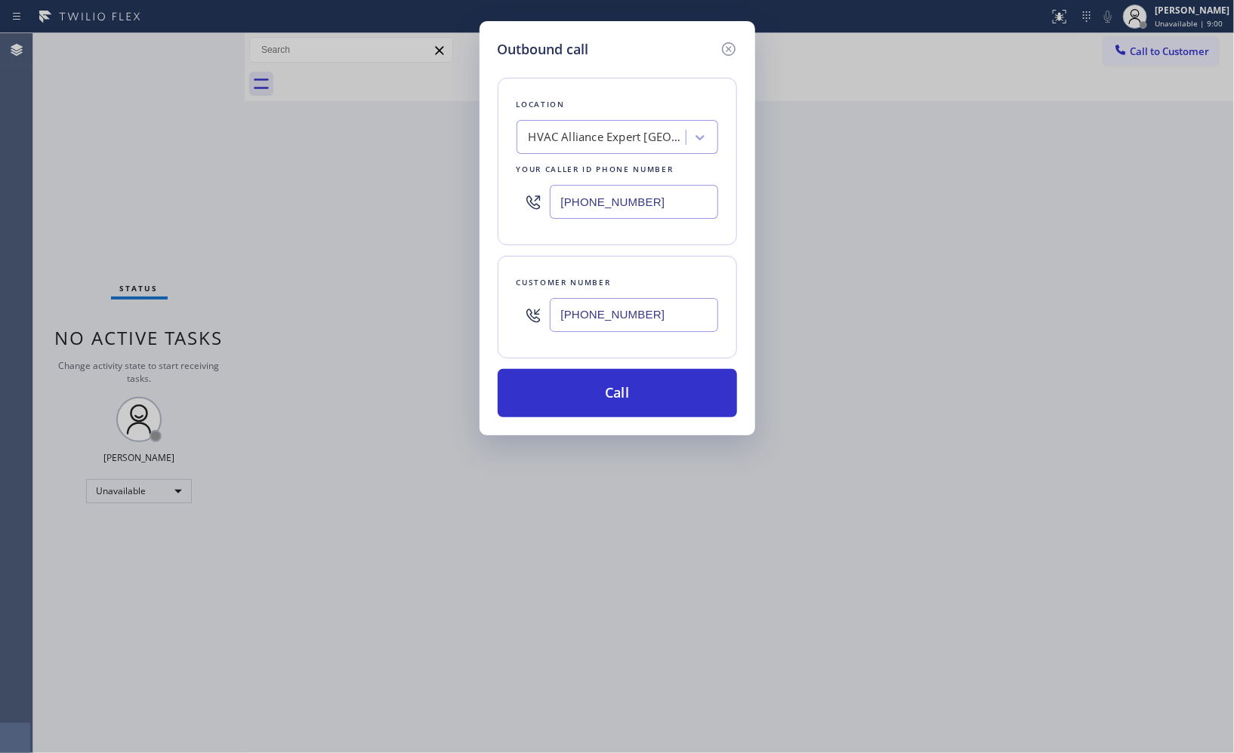
drag, startPoint x: 677, startPoint y: 205, endPoint x: 529, endPoint y: 189, distance: 148.9
click at [530, 189] on div "[PHONE_NUMBER]" at bounding box center [617, 201] width 202 height 49
paste input "619) 492-455"
type input "[PHONE_NUMBER]"
click at [655, 385] on button "Call" at bounding box center [616, 393] width 239 height 48
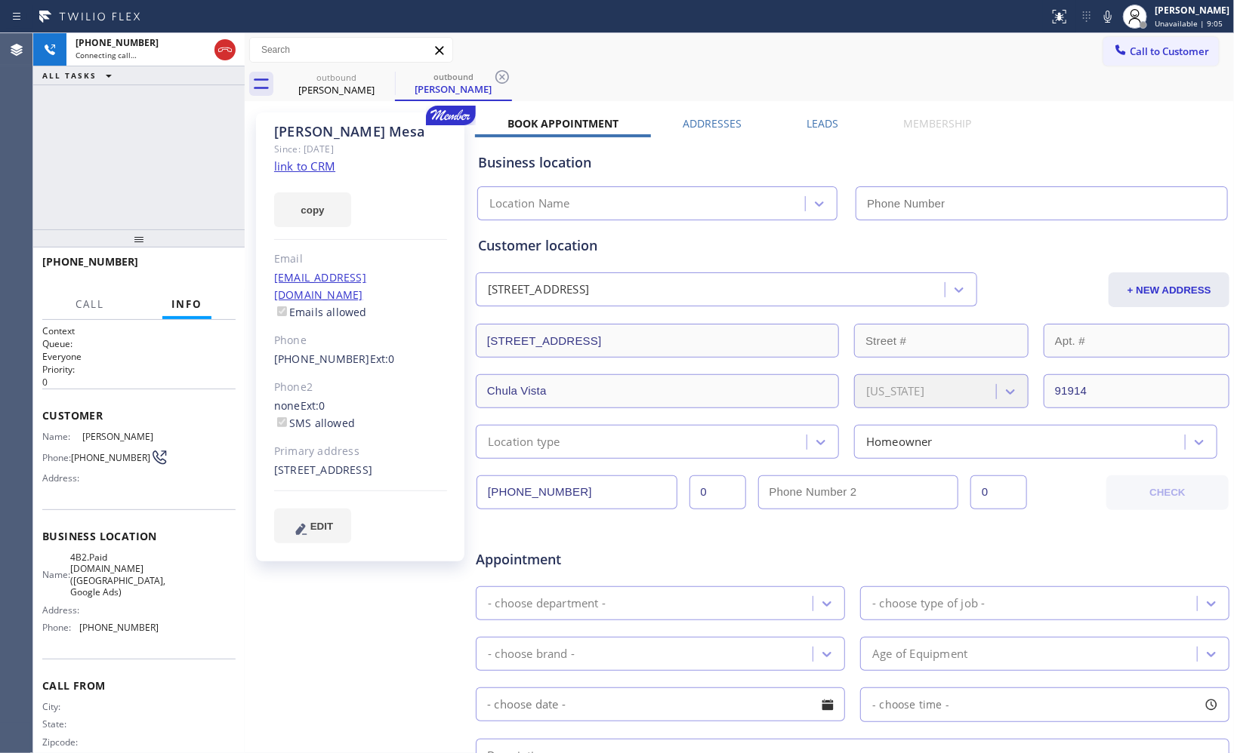
drag, startPoint x: 131, startPoint y: 303, endPoint x: 363, endPoint y: 162, distance: 271.6
click at [278, 176] on div "[PHONE_NUMBER] Connecting call… ALL TASKS ALL TASKS ACTIVE TASKS TASKS IN WRAP …" at bounding box center [633, 393] width 1200 height 720
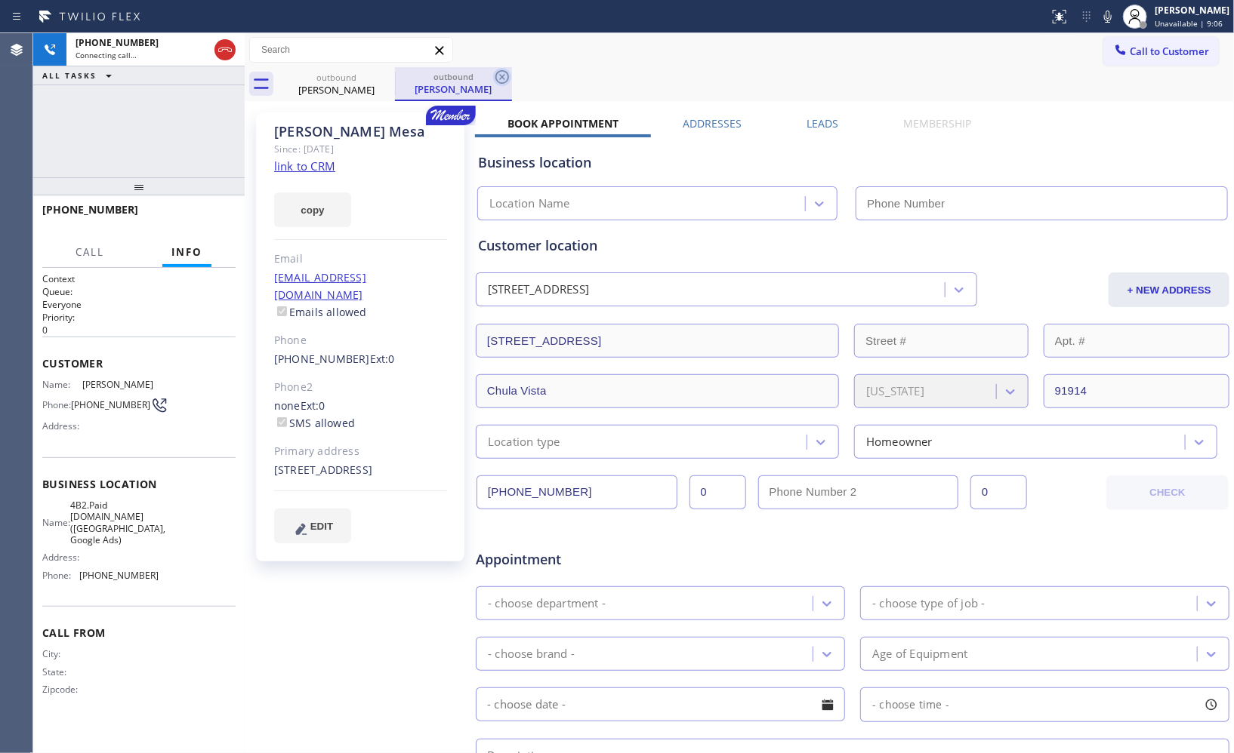
type input "[PHONE_NUMBER]"
click at [499, 75] on icon at bounding box center [502, 77] width 18 height 18
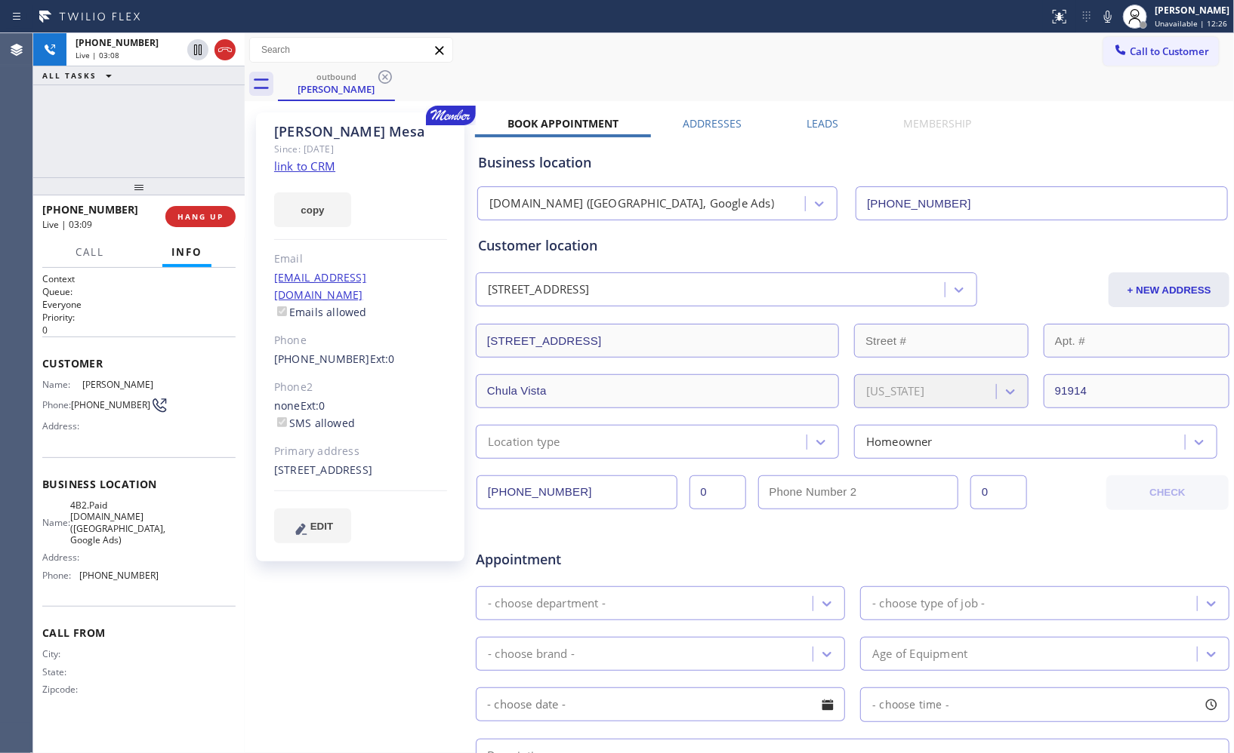
click at [710, 94] on div "outbound [PERSON_NAME]" at bounding box center [756, 84] width 956 height 34
click at [178, 124] on div "[PHONE_NUMBER] Live | 03:11 ALL TASKS ALL TASKS ACTIVE TASKS TASKS IN WRAP UP" at bounding box center [138, 105] width 211 height 144
click at [210, 217] on span "HANG UP" at bounding box center [200, 216] width 46 height 11
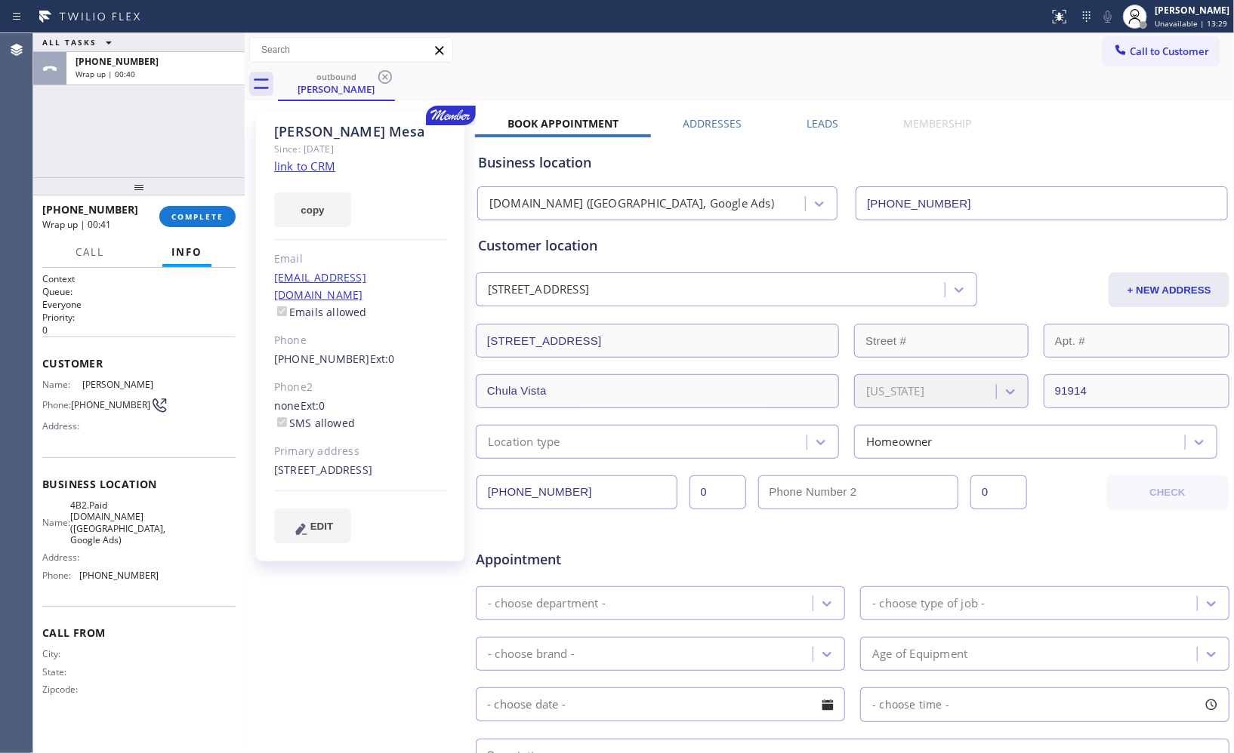
click at [811, 63] on div "Call to Customer Outbound call Location [DOMAIN_NAME] ([GEOGRAPHIC_DATA], Googl…" at bounding box center [739, 50] width 989 height 26
click at [182, 214] on span "COMPLETE" at bounding box center [197, 216] width 52 height 11
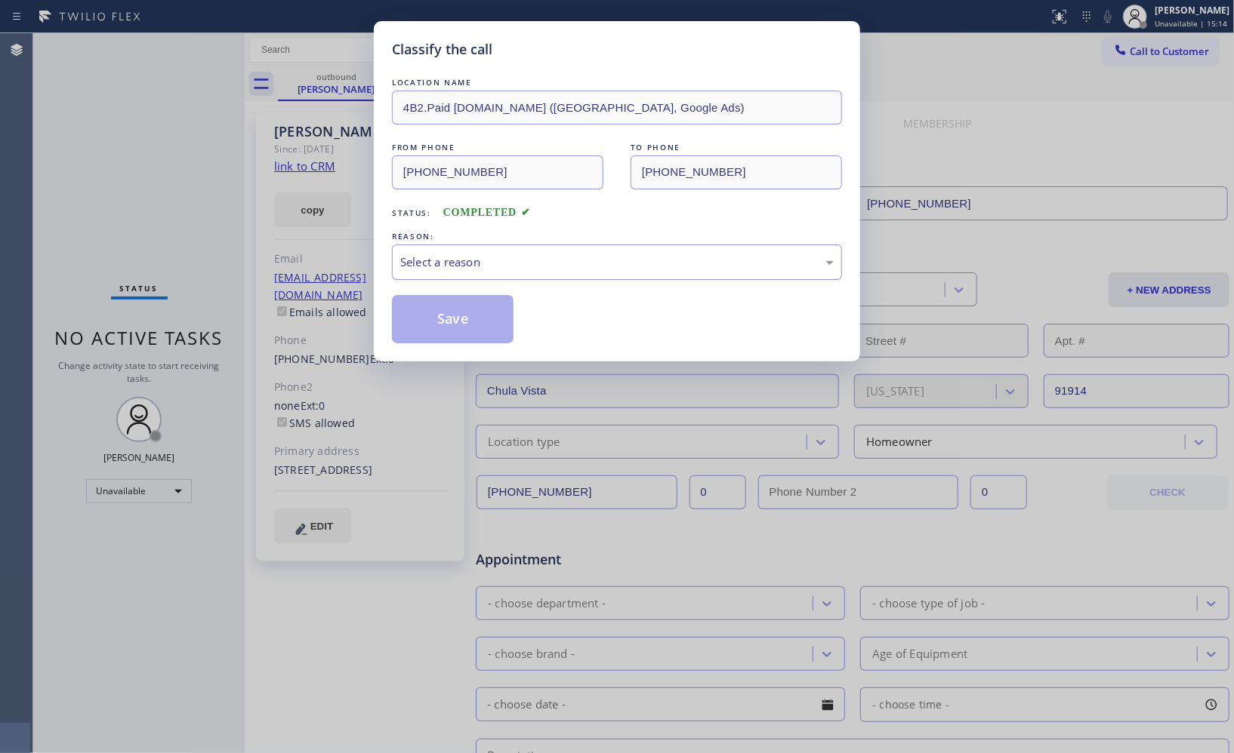
click at [619, 274] on div "Select a reason" at bounding box center [617, 262] width 450 height 35
click at [491, 322] on button "Save" at bounding box center [453, 319] width 122 height 48
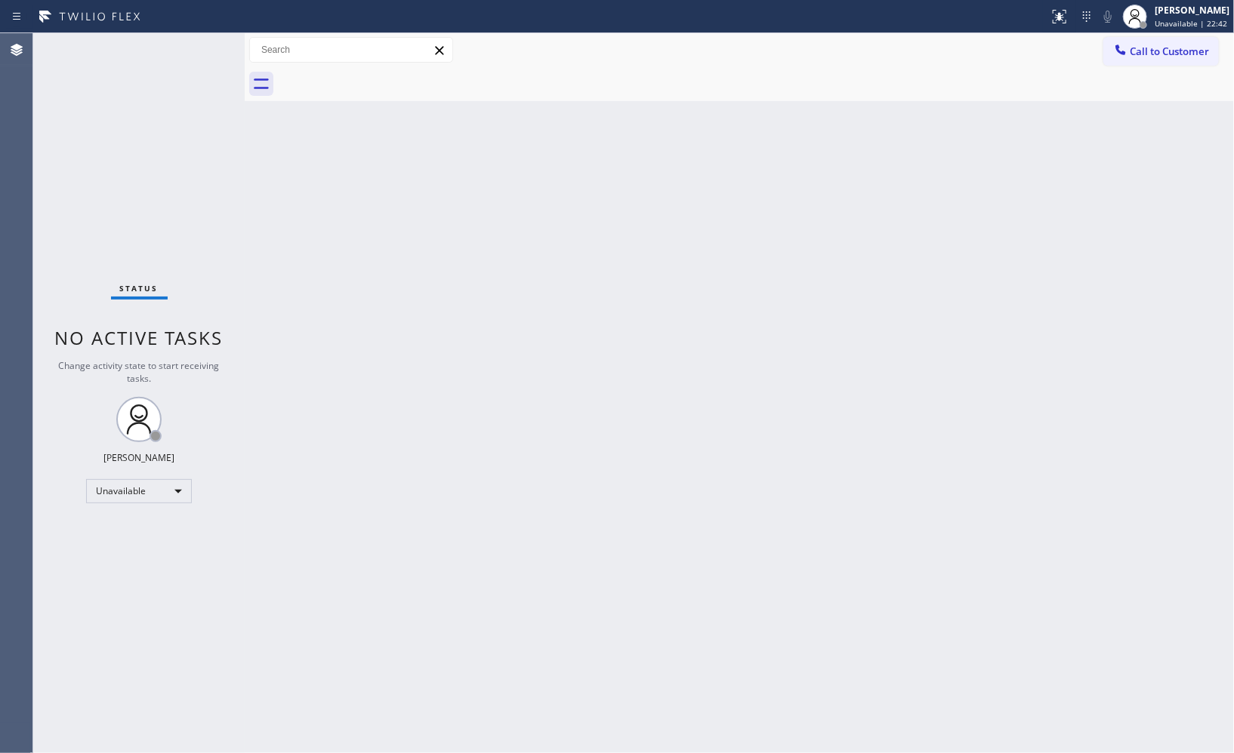
drag, startPoint x: 990, startPoint y: 297, endPoint x: 895, endPoint y: 172, distance: 157.8
click at [990, 297] on div "Back to Dashboard Change Sender ID Customers Technicians Select a contact Outbo…" at bounding box center [739, 393] width 989 height 720
